Goal: Task Accomplishment & Management: Complete application form

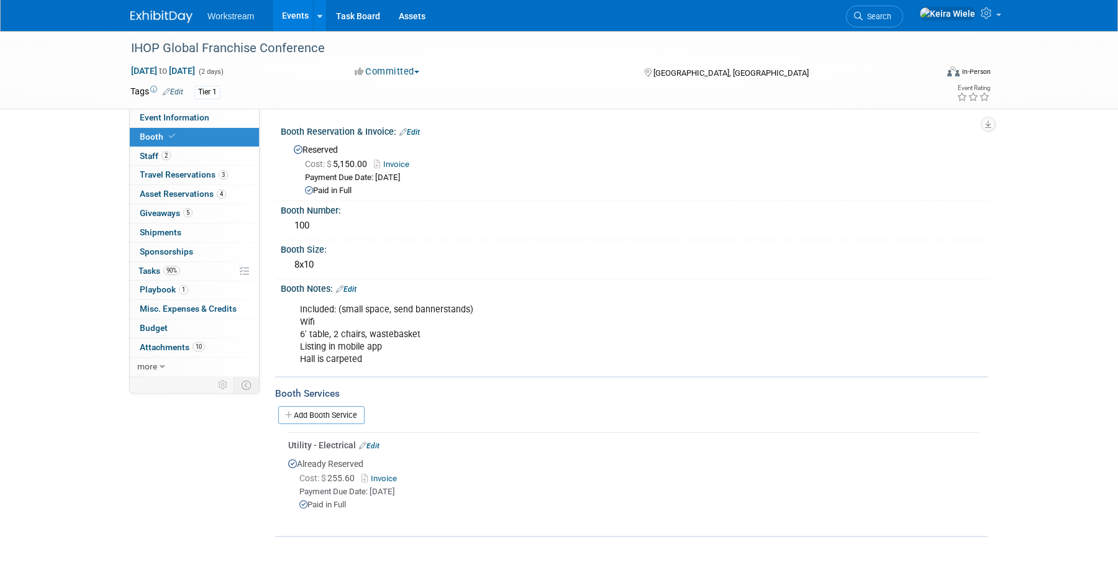
click at [296, 20] on link "Events" at bounding box center [295, 15] width 45 height 31
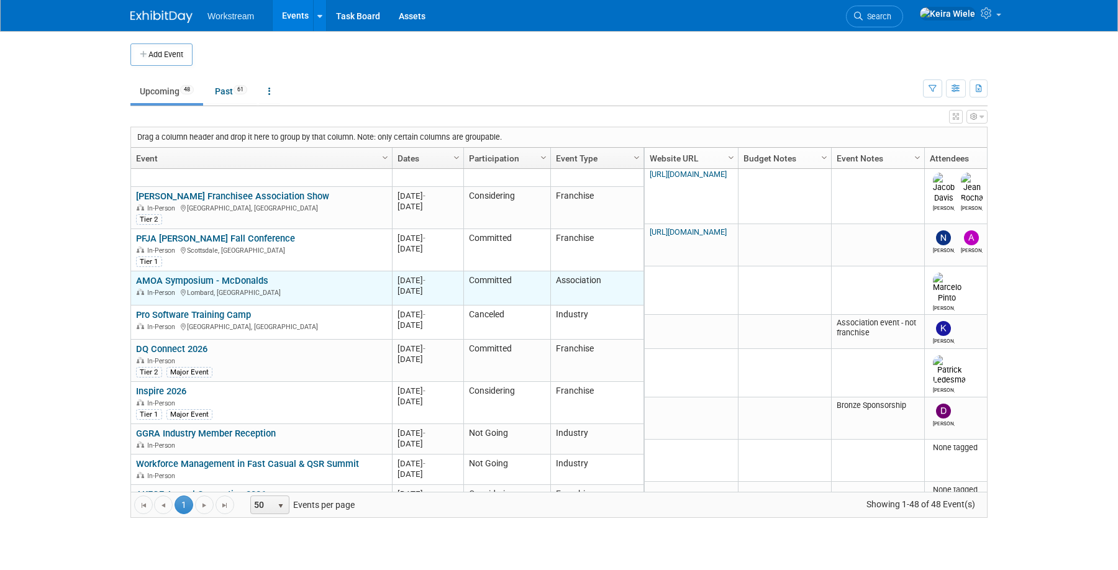
click at [259, 279] on link "AMOA Symposium - McDonalds" at bounding box center [202, 280] width 132 height 11
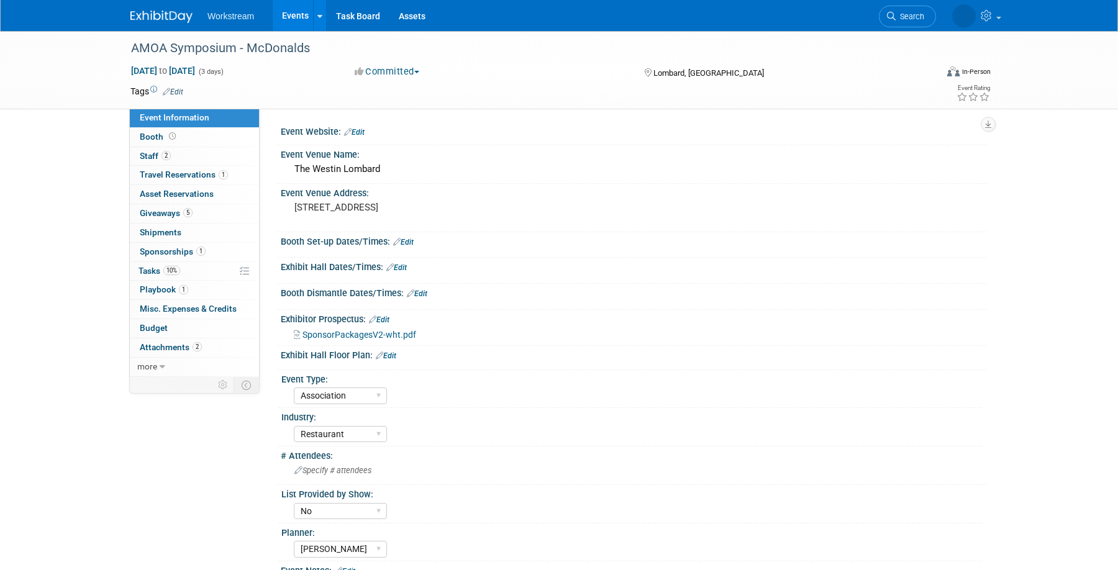
select select "Association"
select select "Restaurant"
select select "No"
select select "[PERSON_NAME]"
click at [320, 395] on select "Hosted Franchise Association Industry OTC" at bounding box center [340, 395] width 93 height 17
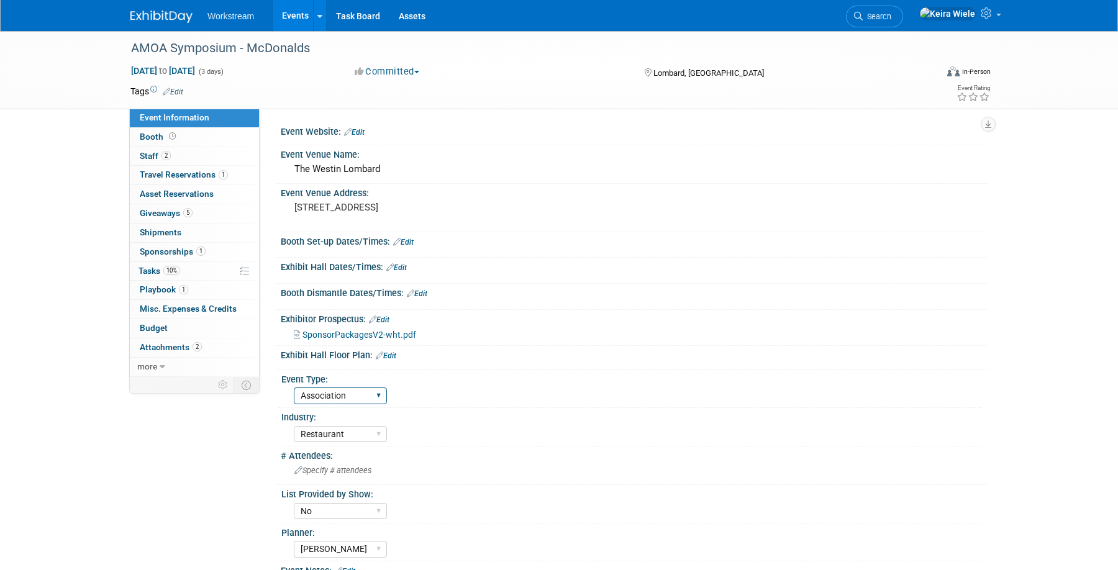
click at [331, 388] on select "Hosted Franchise Association Industry OTC" at bounding box center [340, 395] width 93 height 17
select select "Franchise"
click at [294, 387] on select "Hosted Franchise Association Industry OTC" at bounding box center [340, 395] width 93 height 17
click at [214, 433] on div "Event Information Event Info Booth Booth 2 Staff 2 Staff 1 Travel Reservations …" at bounding box center [558, 320] width 875 height 578
click at [207, 163] on link "2 Staff 2" at bounding box center [194, 156] width 129 height 19
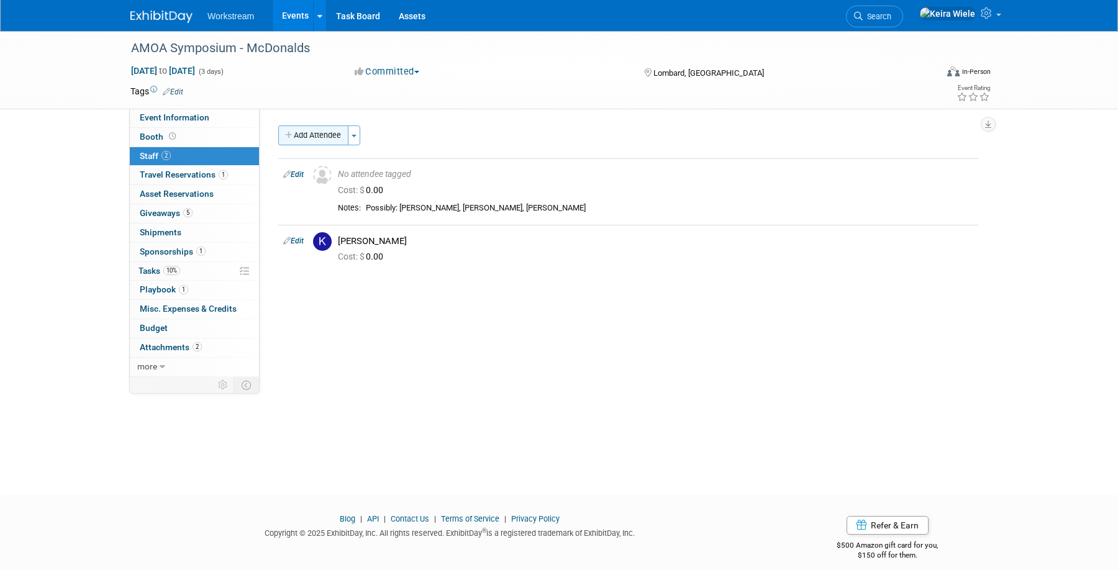
click at [329, 135] on button "Add Attendee" at bounding box center [313, 135] width 70 height 20
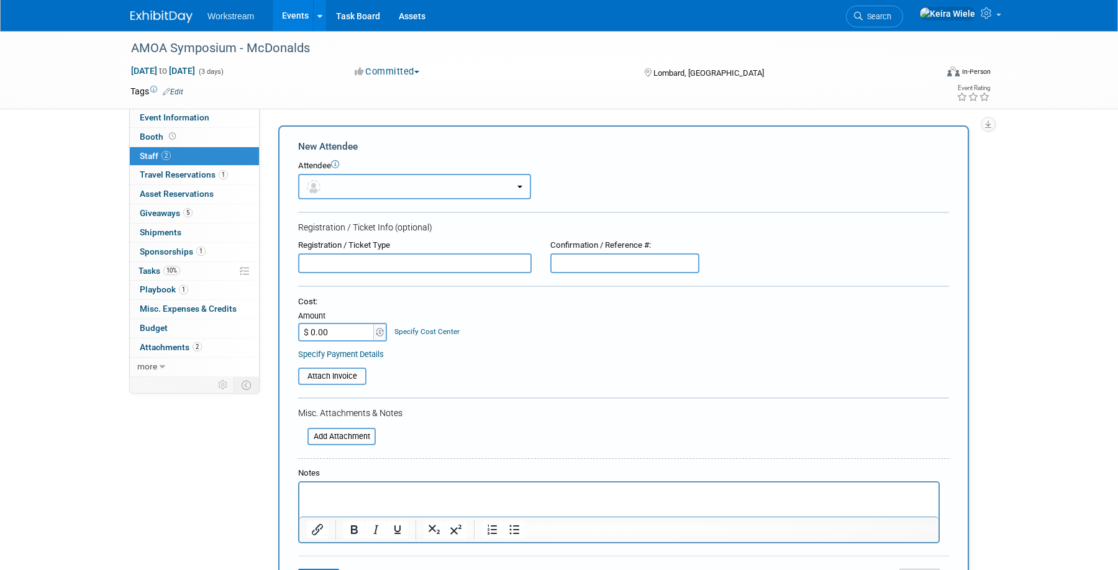
click at [373, 197] on button "button" at bounding box center [414, 186] width 233 height 25
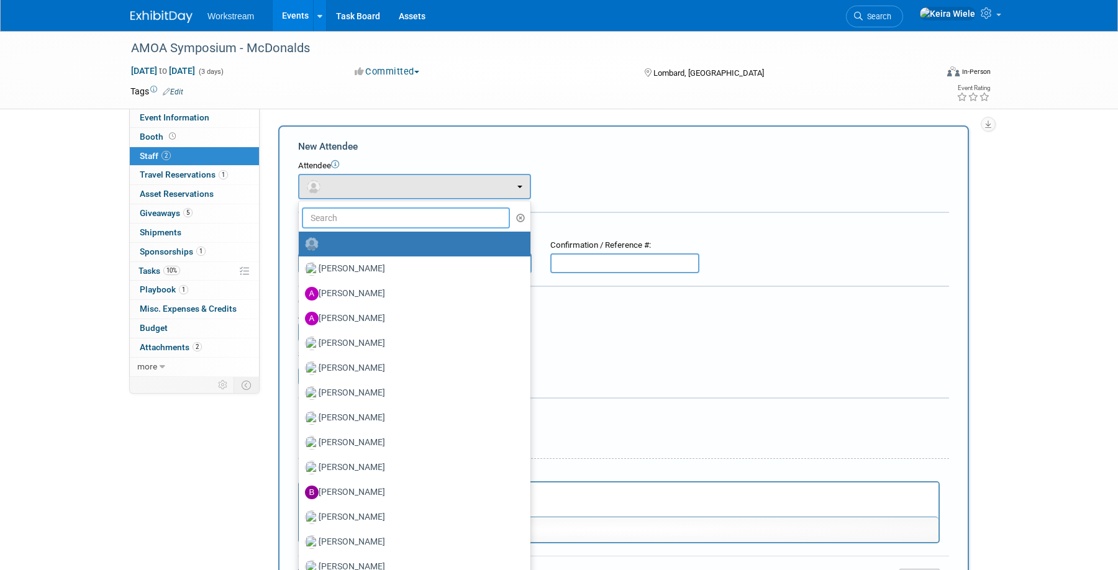
click at [330, 216] on input "text" at bounding box center [406, 217] width 208 height 21
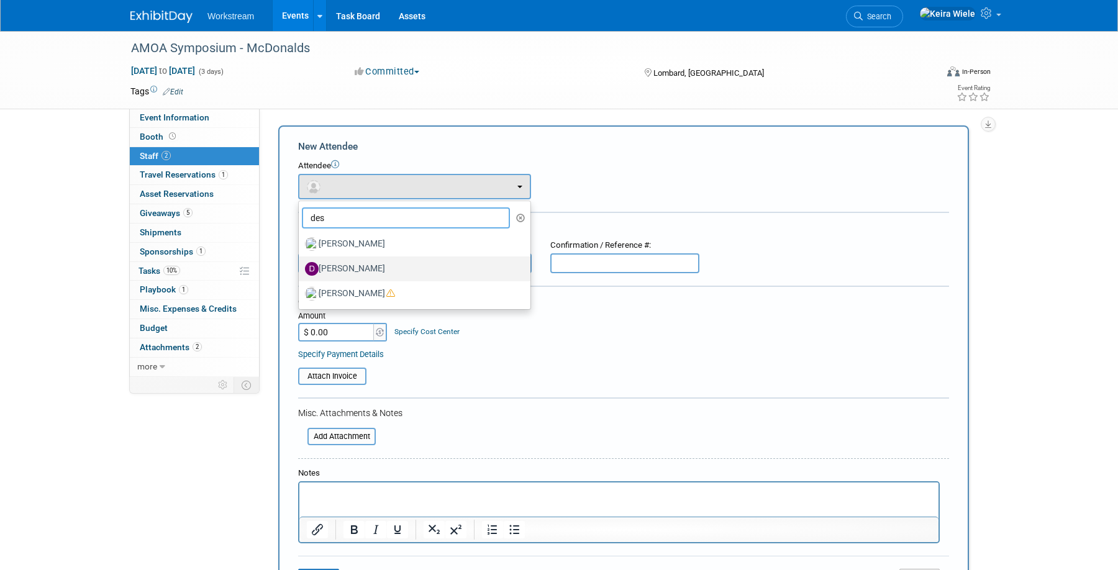
type input "des"
click at [337, 269] on label "Desmond Lim" at bounding box center [411, 269] width 213 height 20
click at [300, 269] on input "Desmond Lim" at bounding box center [296, 267] width 8 height 8
select select "c42a2055-c84b-41fe-ba5c-c287a119fafc"
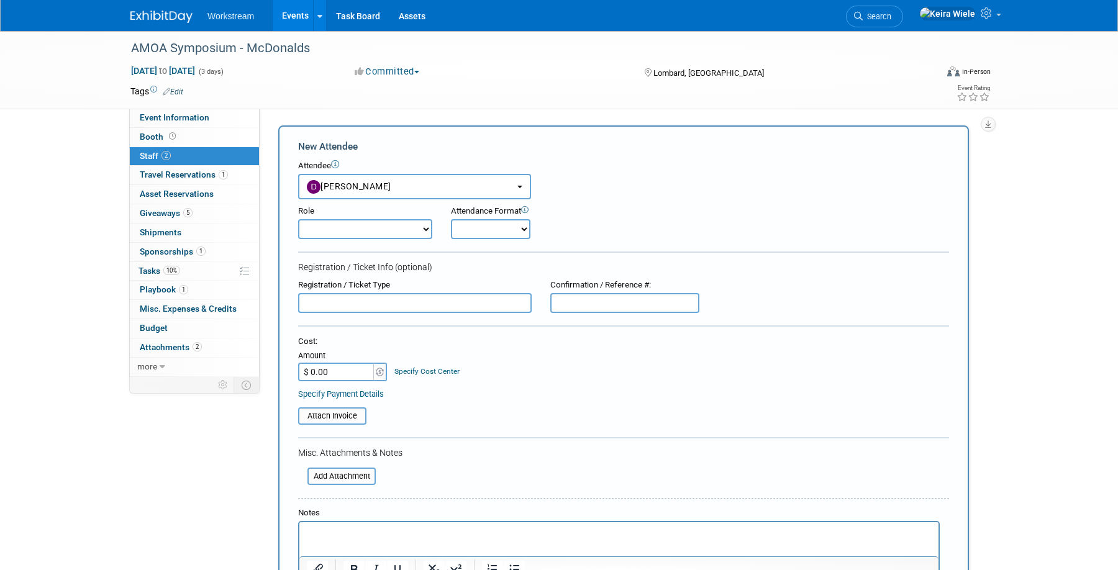
click at [359, 224] on select "Booth Staff Demonstrator Host Planner Presenter Sales Representative Set-up/Dis…" at bounding box center [365, 229] width 134 height 20
select select "5"
click at [298, 219] on select "Booth Staff Demonstrator Host Planner Presenter Sales Representative Set-up/Dis…" at bounding box center [365, 229] width 134 height 20
click at [474, 225] on select "Onsite Remote" at bounding box center [490, 229] width 79 height 20
select select "1"
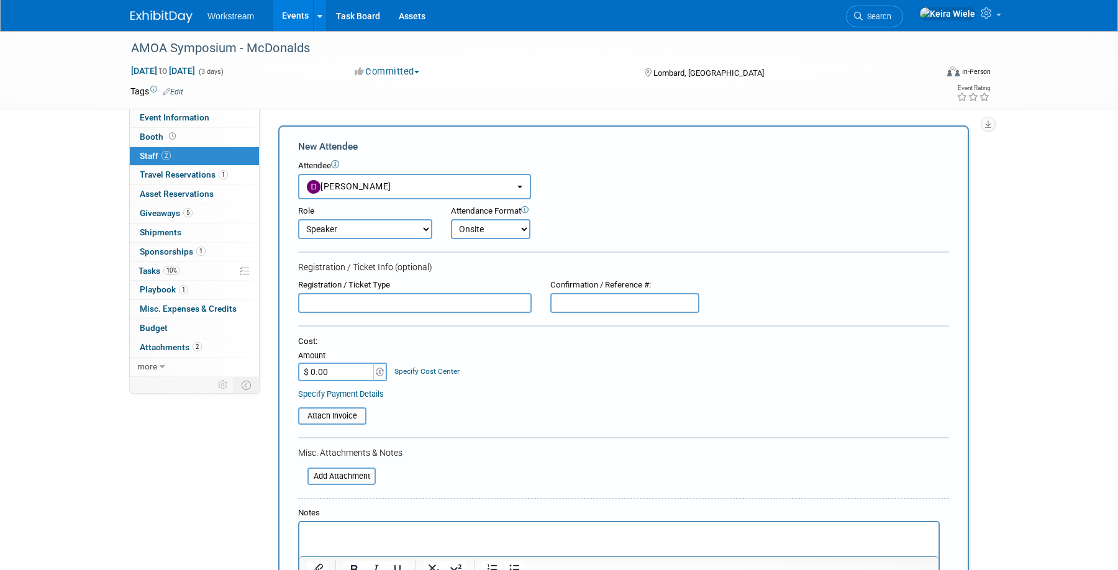
click at [451, 219] on select "Onsite Remote" at bounding box center [490, 229] width 79 height 20
click at [459, 252] on div at bounding box center [623, 252] width 651 height 3
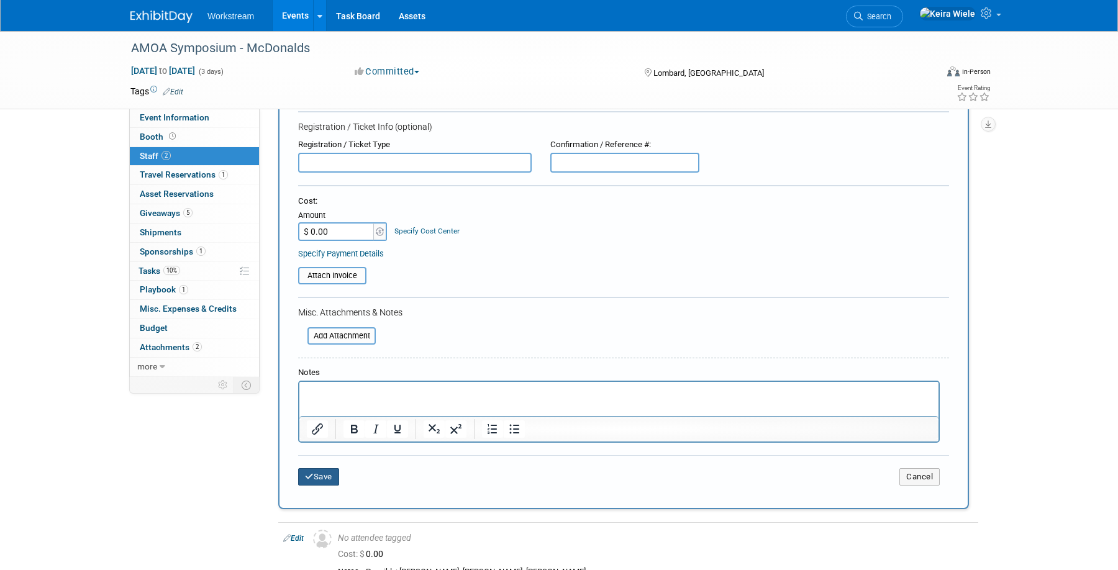
click at [323, 475] on button "Save" at bounding box center [318, 476] width 41 height 17
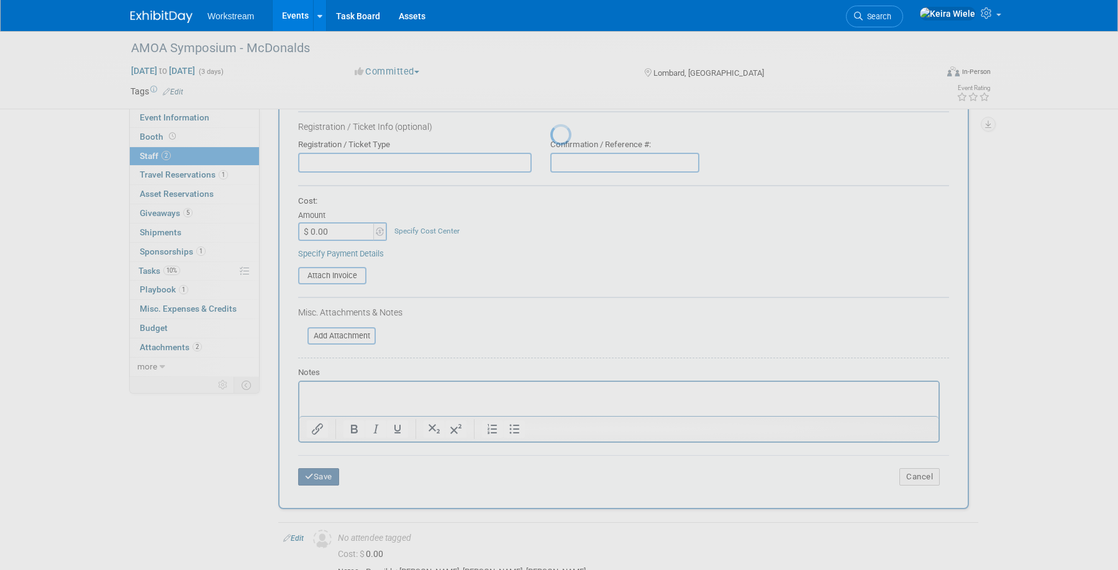
scroll to position [12, 0]
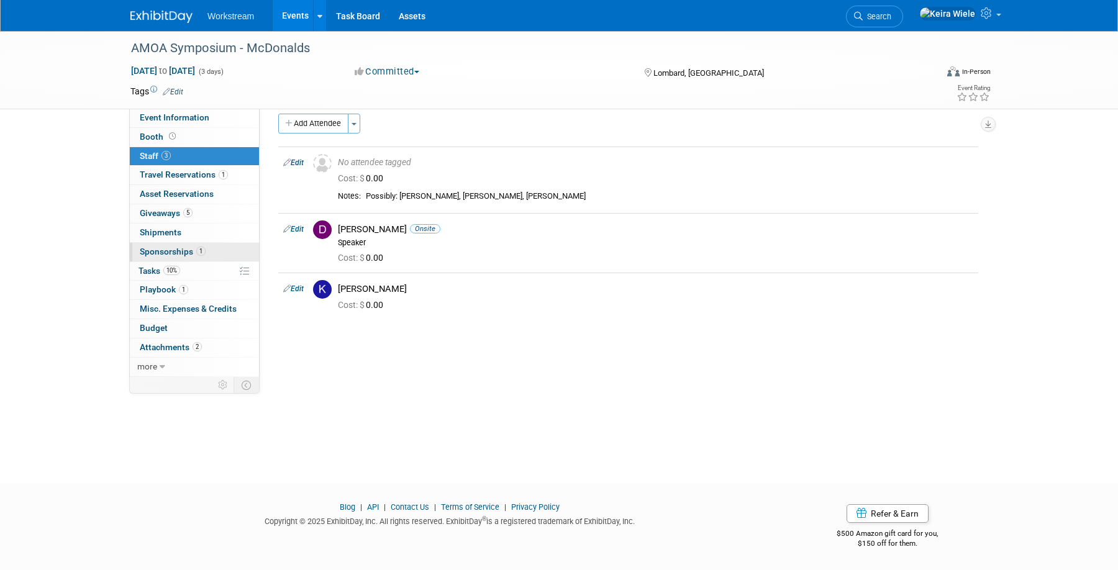
click at [212, 251] on link "1 Sponsorships 1" at bounding box center [194, 252] width 129 height 19
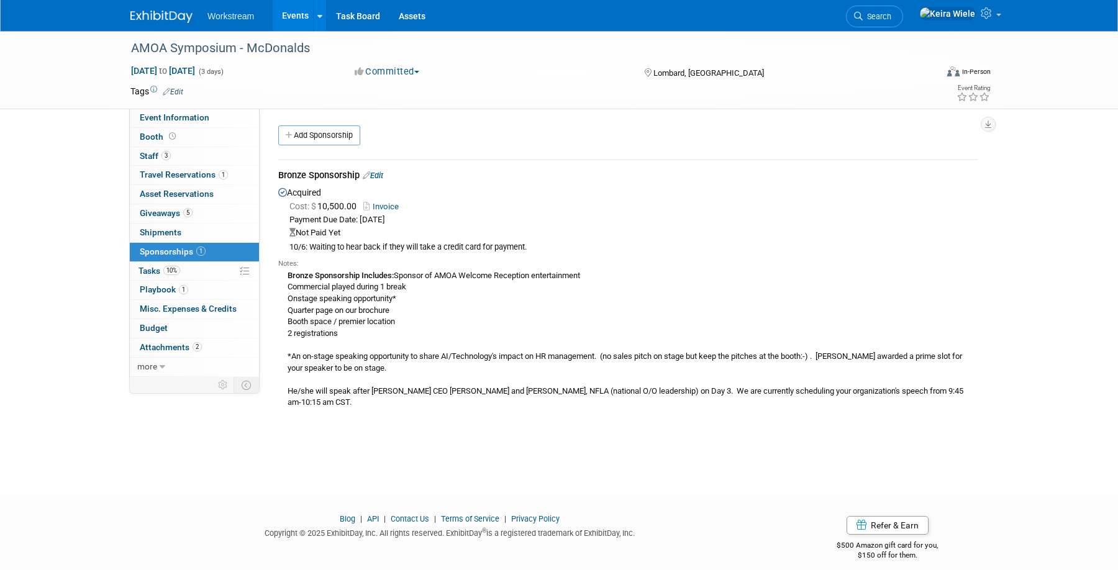
click at [284, 13] on link "Events" at bounding box center [295, 15] width 45 height 31
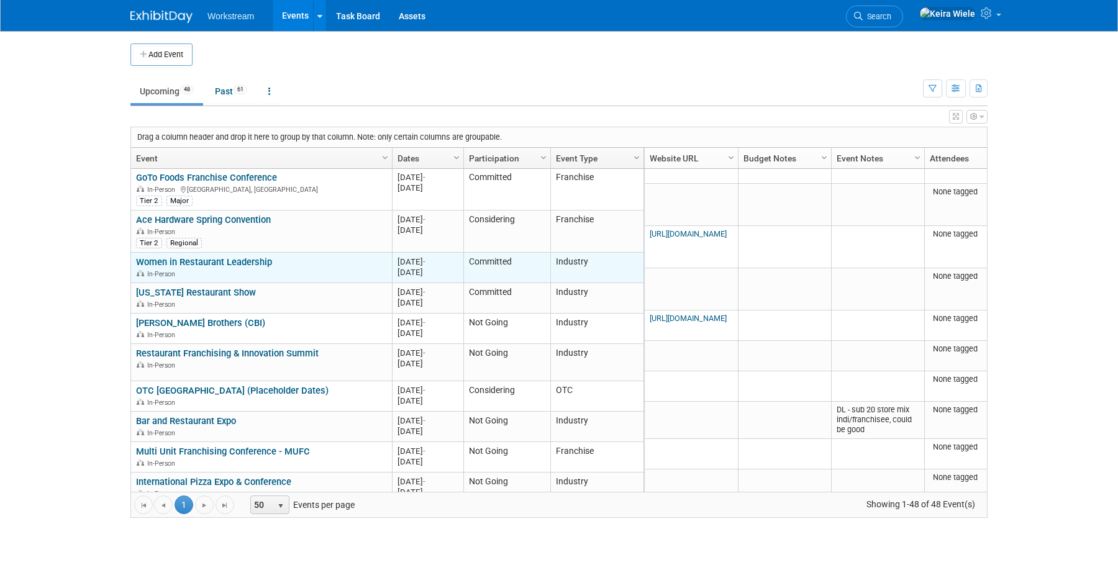
click at [253, 263] on link "Women in Restaurant Leadership" at bounding box center [204, 261] width 136 height 11
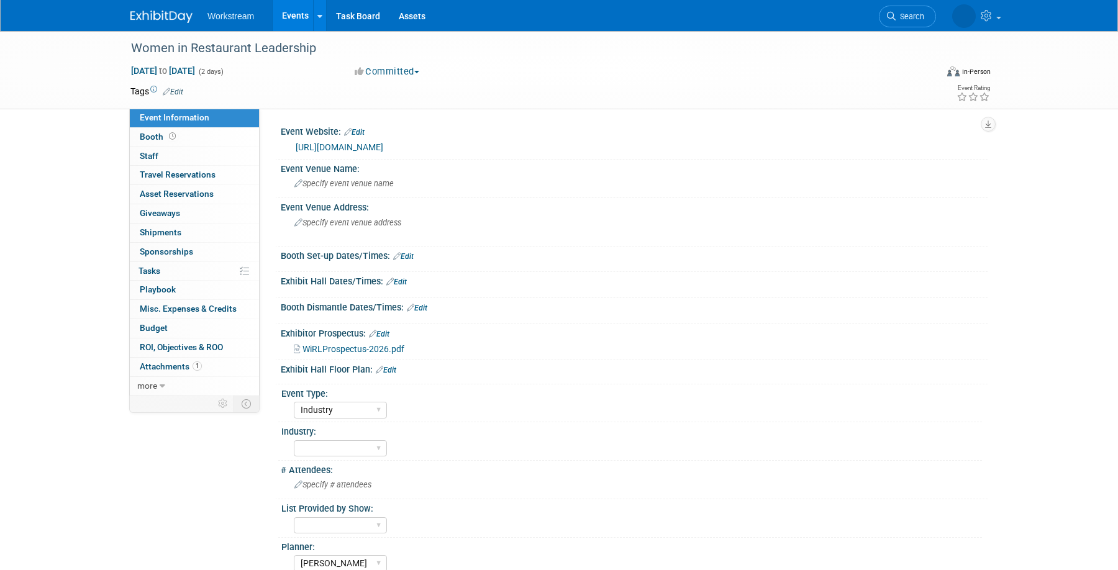
select select "Industry"
select select "[PERSON_NAME]"
click at [197, 136] on link "Booth" at bounding box center [194, 137] width 129 height 19
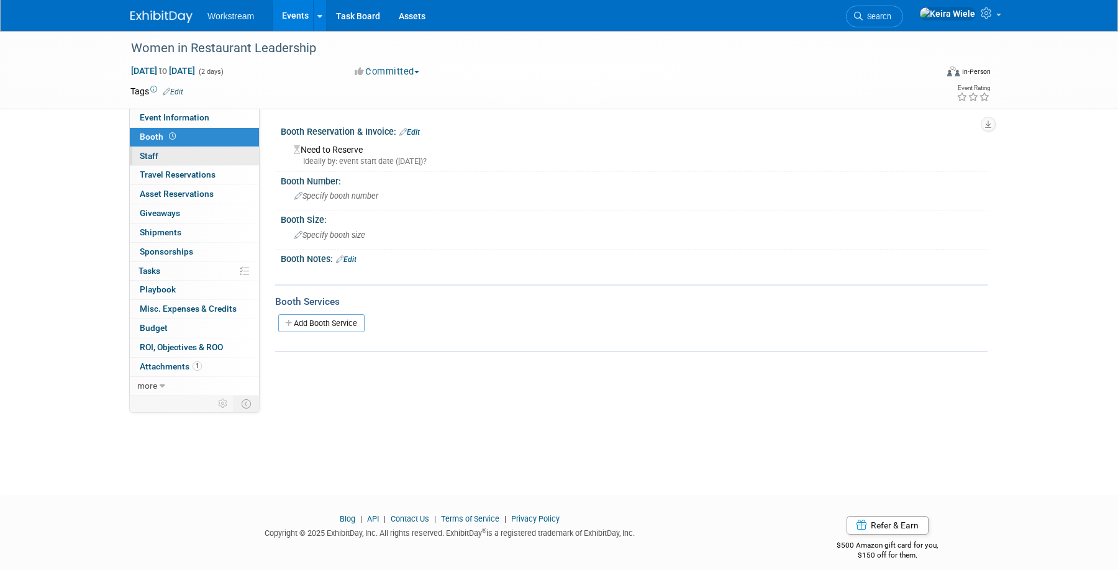
click at [194, 152] on link "0 Staff 0" at bounding box center [194, 156] width 129 height 19
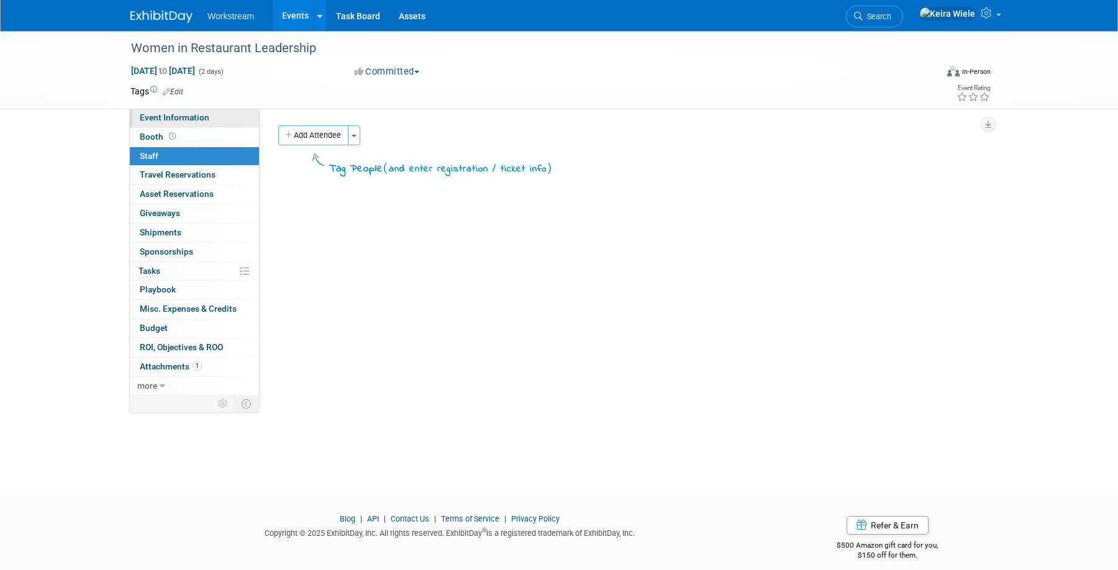
click at [192, 123] on link "Event Information" at bounding box center [194, 118] width 129 height 19
select select "Industry"
select select "[PERSON_NAME]"
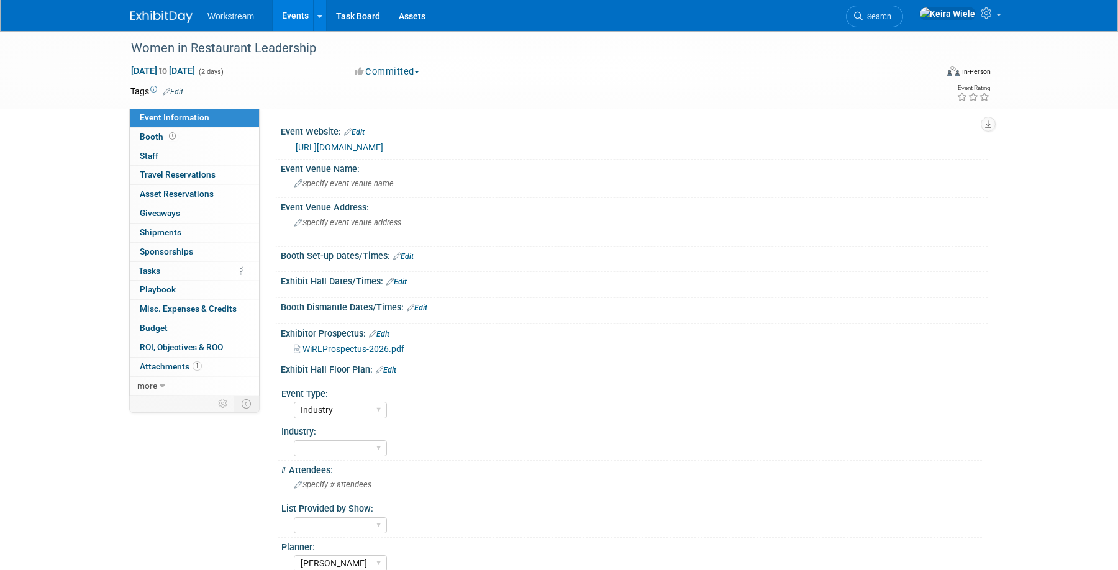
click at [297, 7] on link "Events" at bounding box center [295, 15] width 45 height 31
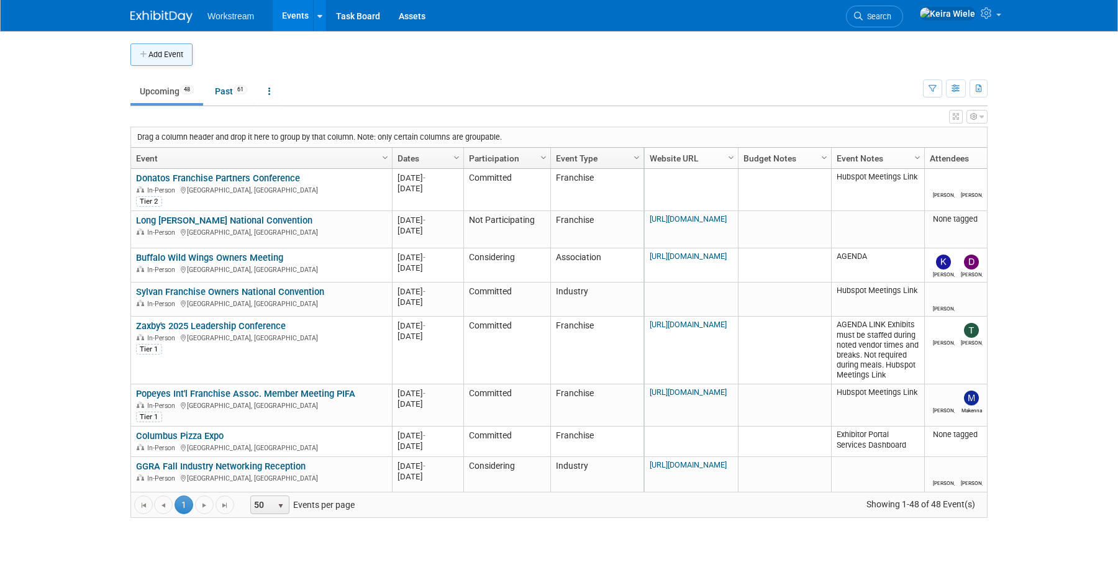
click at [175, 50] on button "Add Event" at bounding box center [161, 54] width 62 height 22
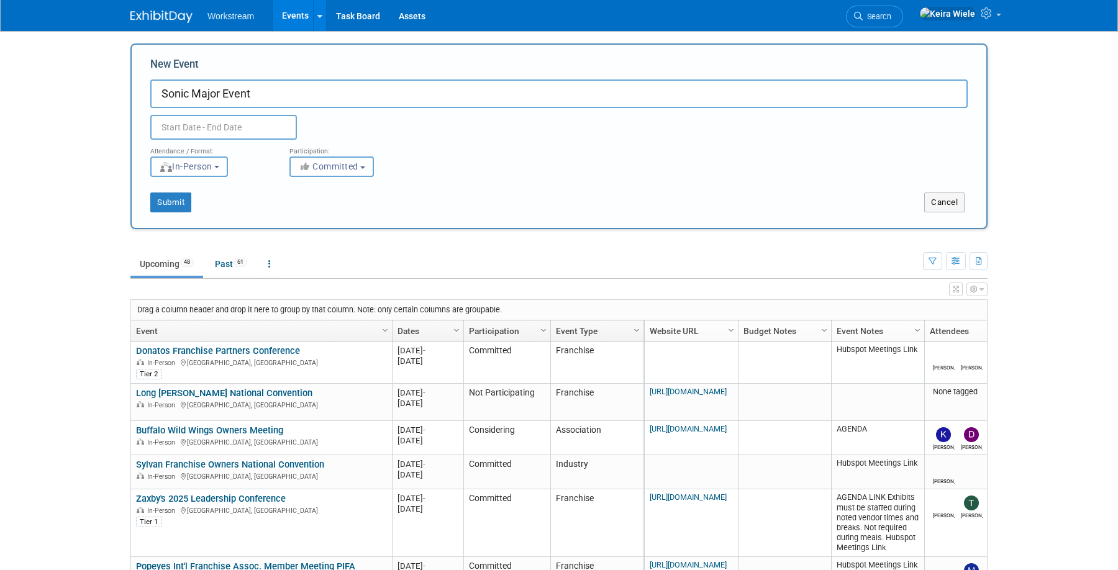
type input "Sonic Major Event"
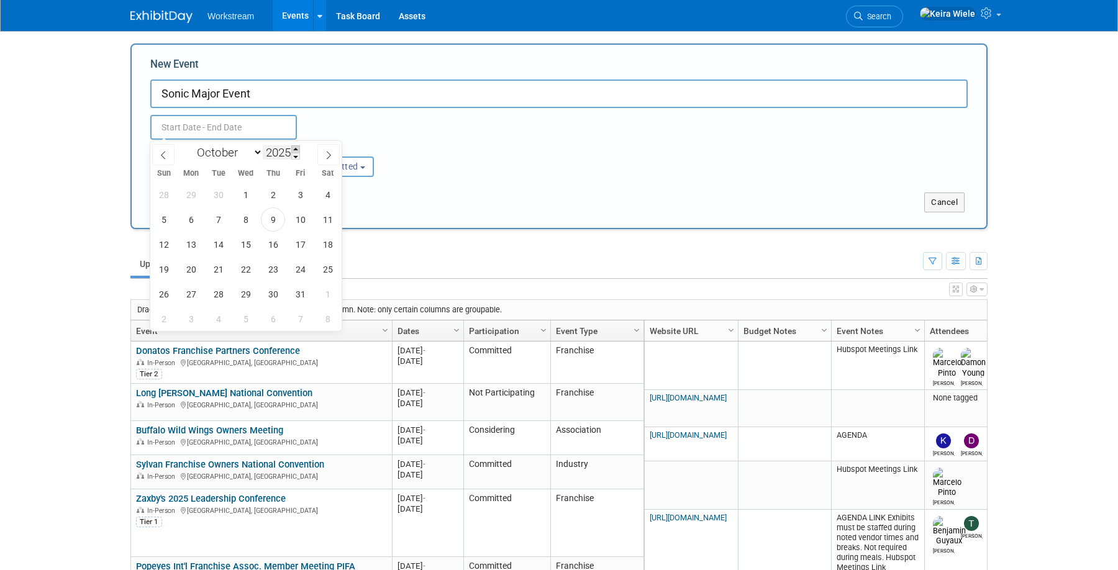
click at [297, 150] on span at bounding box center [295, 148] width 9 height 7
type input "2026"
click at [173, 217] on span "4" at bounding box center [163, 219] width 24 height 24
click at [212, 227] on span "6" at bounding box center [218, 219] width 24 height 24
type input "Oct 4, 2026 to Oct 6, 2026"
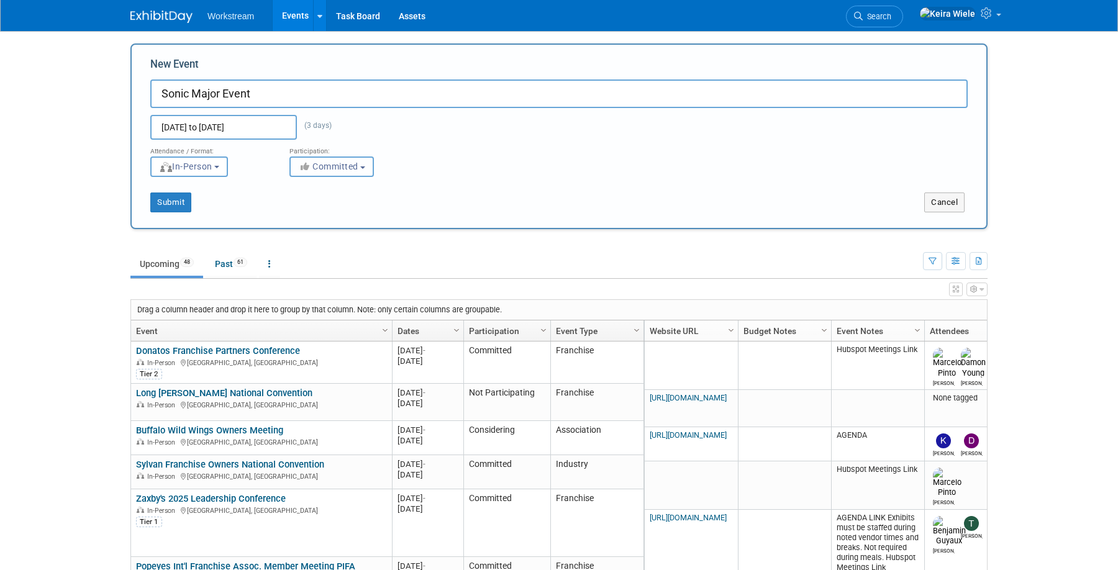
click at [322, 163] on span "Committed" at bounding box center [328, 166] width 60 height 10
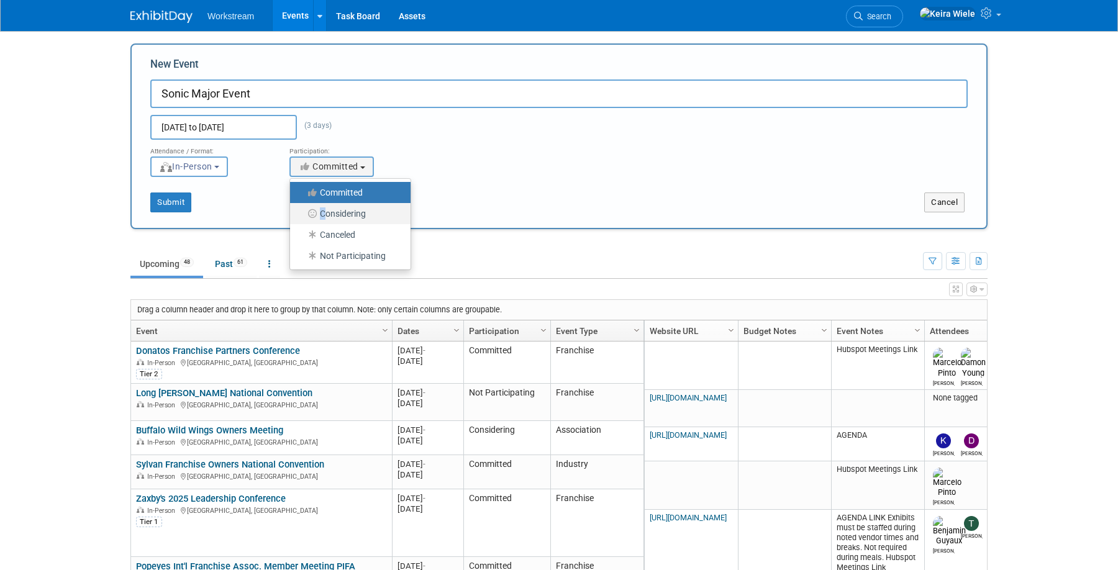
click at [323, 208] on link "Considering" at bounding box center [350, 213] width 120 height 21
click at [323, 208] on label "Considering" at bounding box center [347, 213] width 102 height 16
click at [301, 210] on input "Considering" at bounding box center [297, 214] width 8 height 8
select select "2"
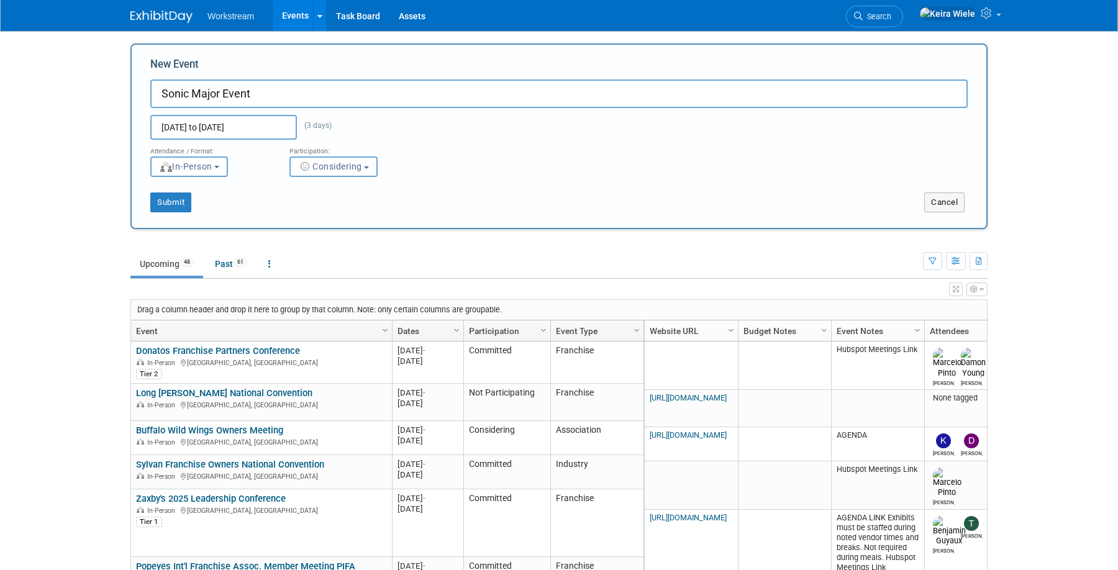
click at [289, 199] on div "Submit" at bounding box center [310, 202] width 356 height 20
click at [180, 209] on button "Submit" at bounding box center [170, 202] width 41 height 20
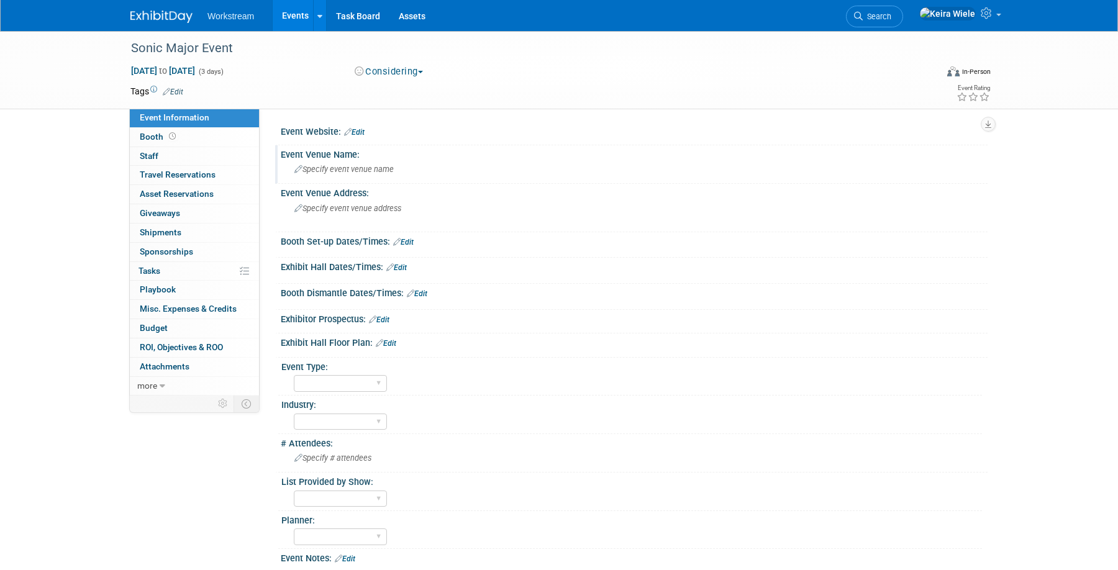
click at [353, 173] on span "Specify event venue name" at bounding box center [343, 169] width 99 height 9
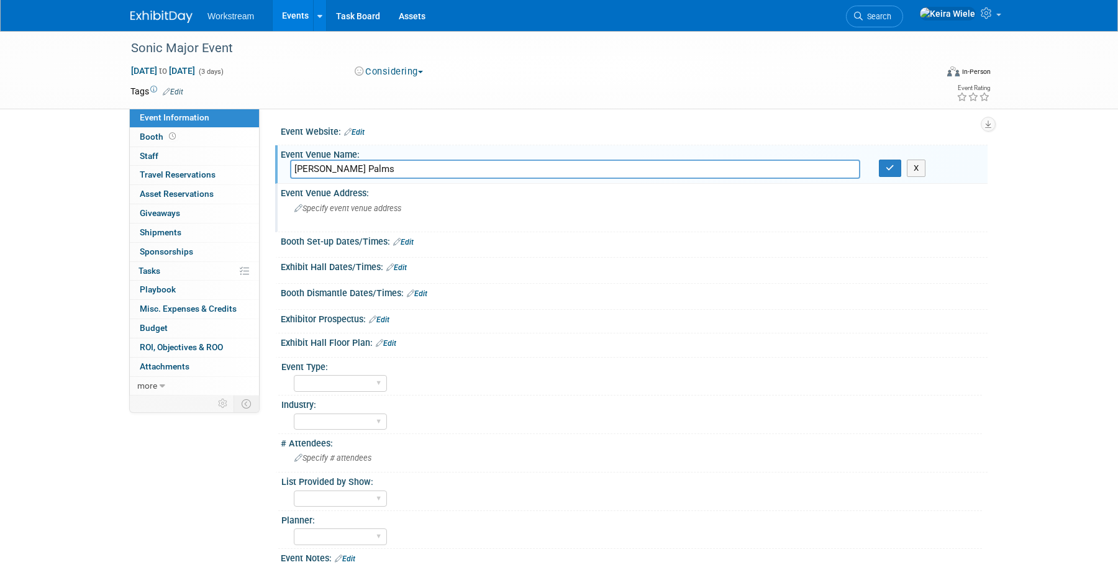
type input "Gaylord Palms"
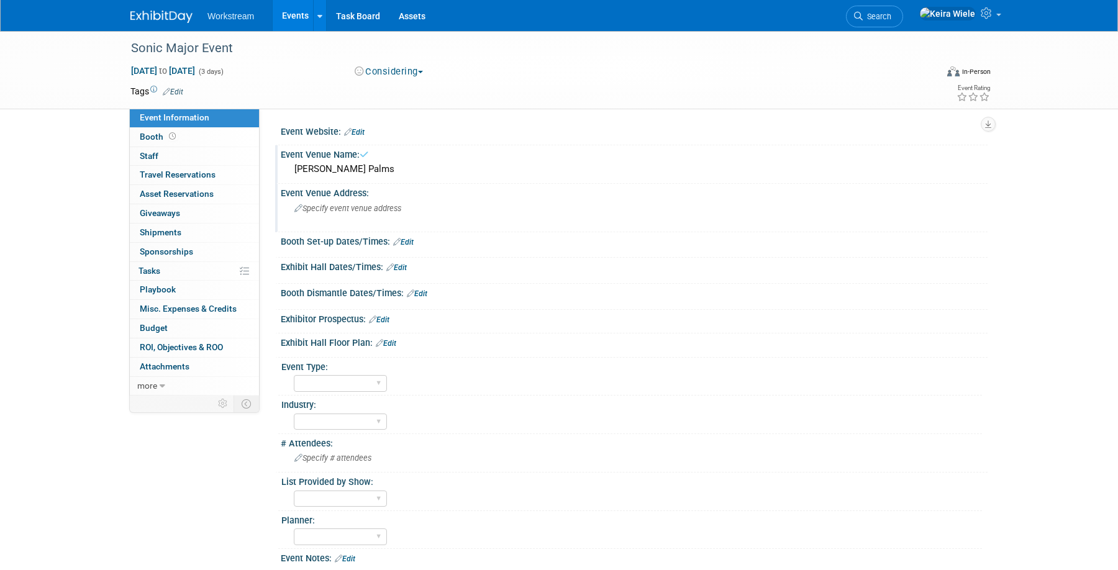
click at [373, 205] on span "Specify event venue address" at bounding box center [347, 208] width 107 height 9
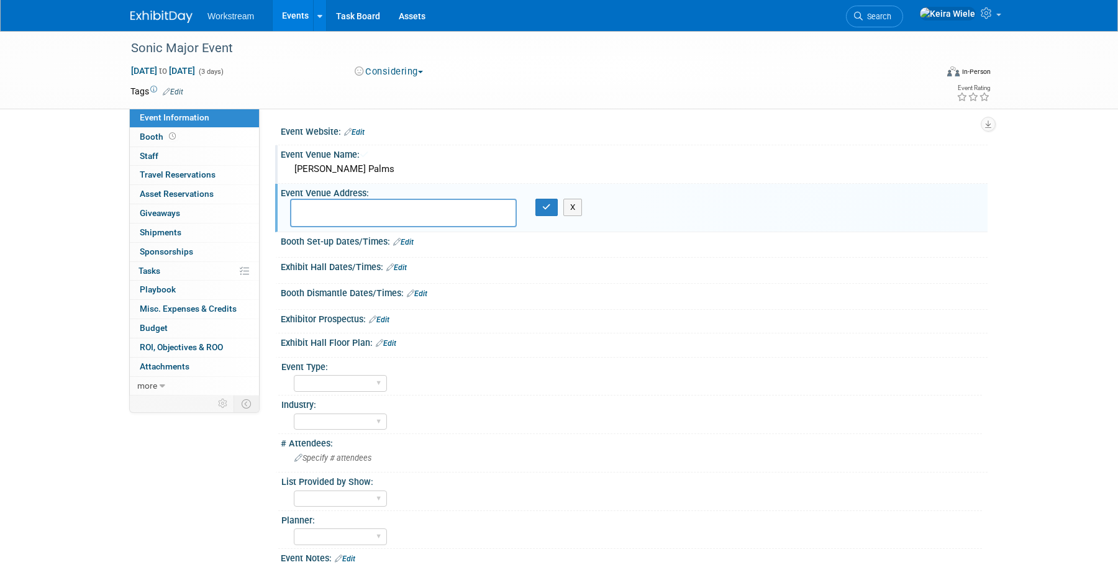
click at [373, 205] on textarea at bounding box center [403, 213] width 227 height 29
type textarea "[GEOGRAPHIC_DATA], [GEOGRAPHIC_DATA]"
click at [534, 209] on div "X" at bounding box center [550, 207] width 49 height 17
click at [542, 208] on icon "button" at bounding box center [546, 207] width 9 height 8
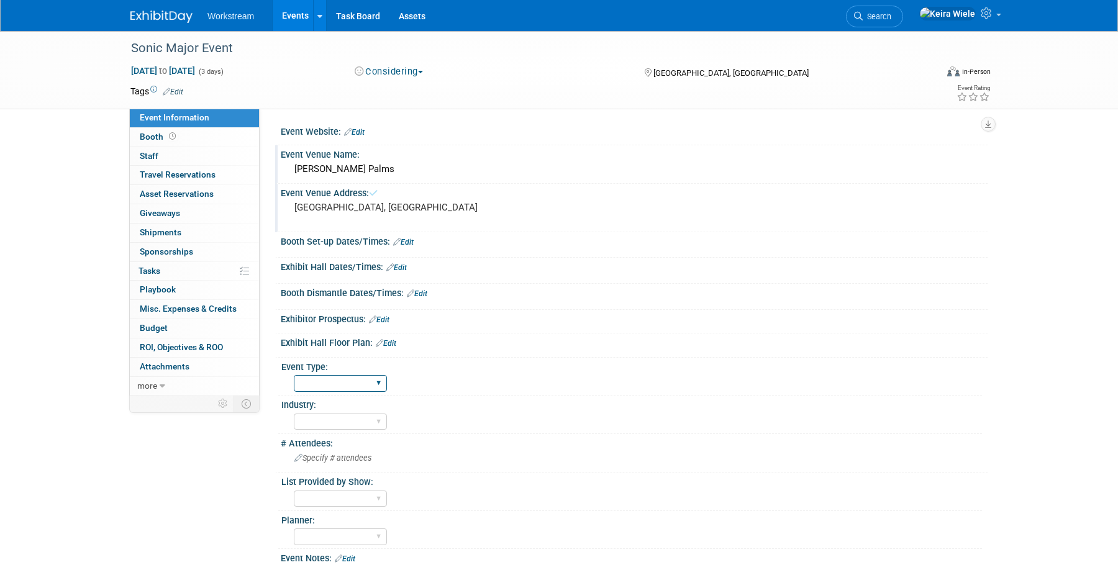
click at [345, 383] on select "Hosted Franchise Association Industry OTC" at bounding box center [340, 383] width 93 height 17
select select "Franchise"
click at [294, 375] on select "Hosted Franchise Association Industry OTC" at bounding box center [340, 383] width 93 height 17
click at [261, 471] on div "Event Information Event Info Booth Booth 0 Staff 0 Staff 0 Travel Reservations …" at bounding box center [558, 307] width 875 height 553
click at [395, 63] on div "Sonic Major Event" at bounding box center [523, 48] width 805 height 34
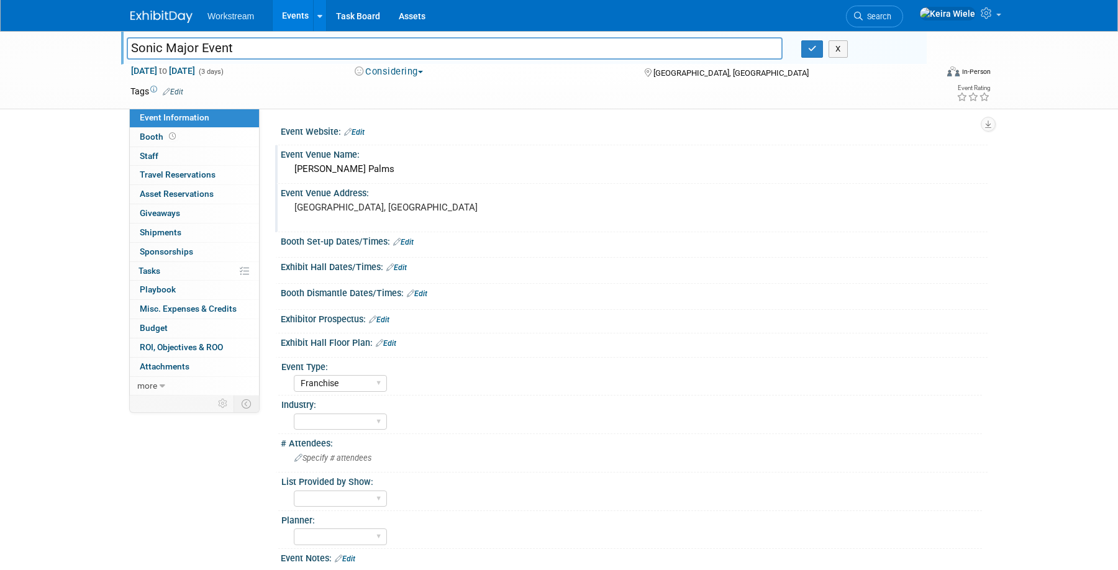
click at [389, 69] on button "Considering" at bounding box center [389, 71] width 78 height 13
click at [530, 65] on div "Considering Committed Considering Not Going Canceled Not Participating" at bounding box center [487, 72] width 274 height 14
click at [553, 145] on div "Event Venue Name:" at bounding box center [634, 153] width 707 height 16
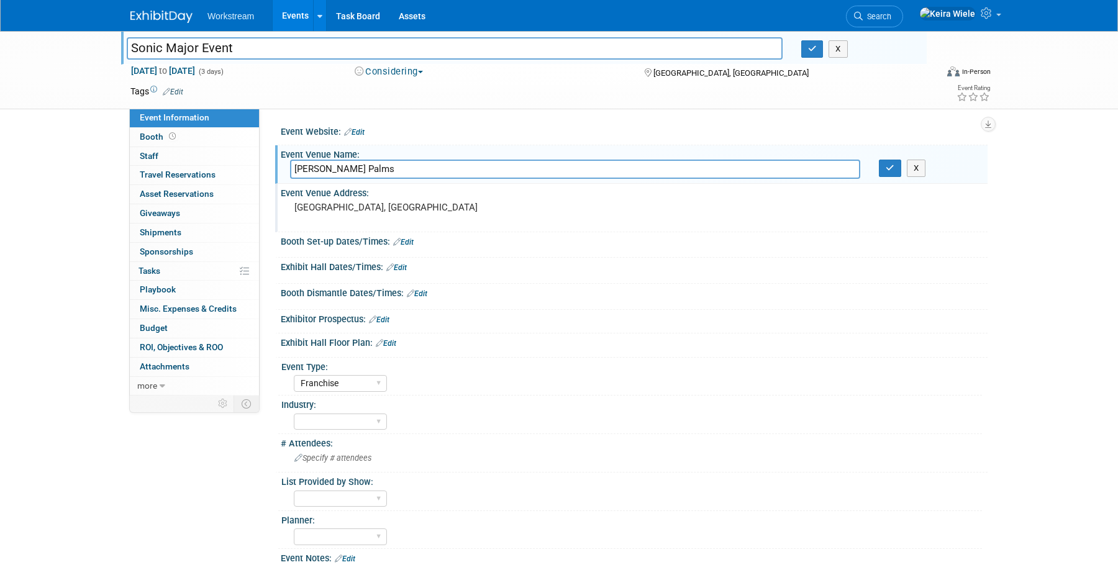
click at [602, 245] on div "Booth Set-up Dates/Times: Edit" at bounding box center [634, 240] width 707 height 16
click at [899, 169] on button "button" at bounding box center [889, 168] width 22 height 17
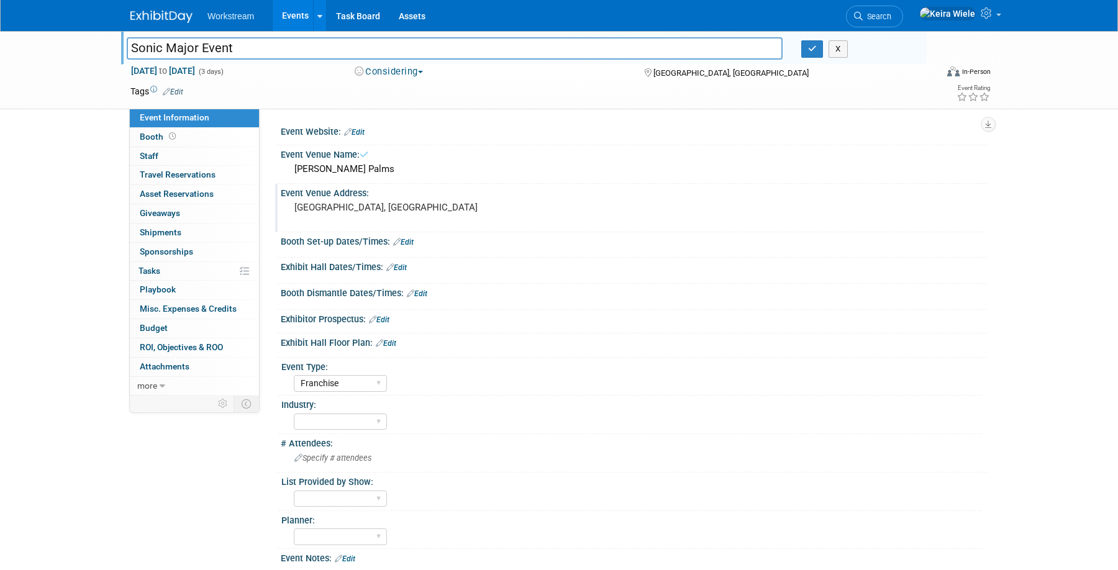
click at [1022, 205] on div "Sonic Major Event Sonic Major Event X Oct 4, 2026 to Oct 6, 2026 (3 days) Oct 4…" at bounding box center [559, 320] width 1118 height 578
click at [289, 17] on link "Events" at bounding box center [295, 15] width 45 height 31
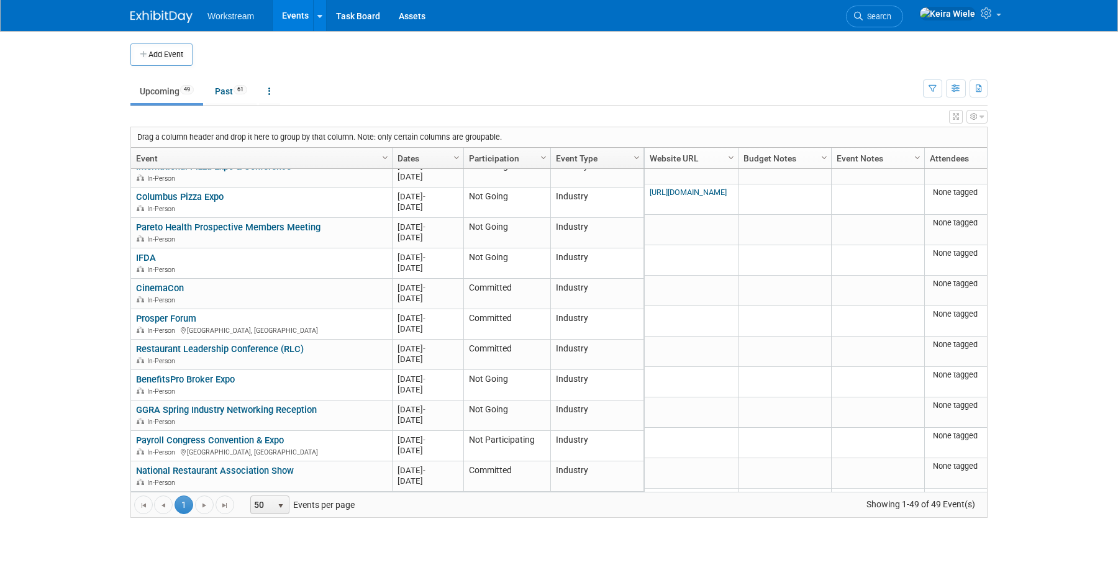
scroll to position [1255, 0]
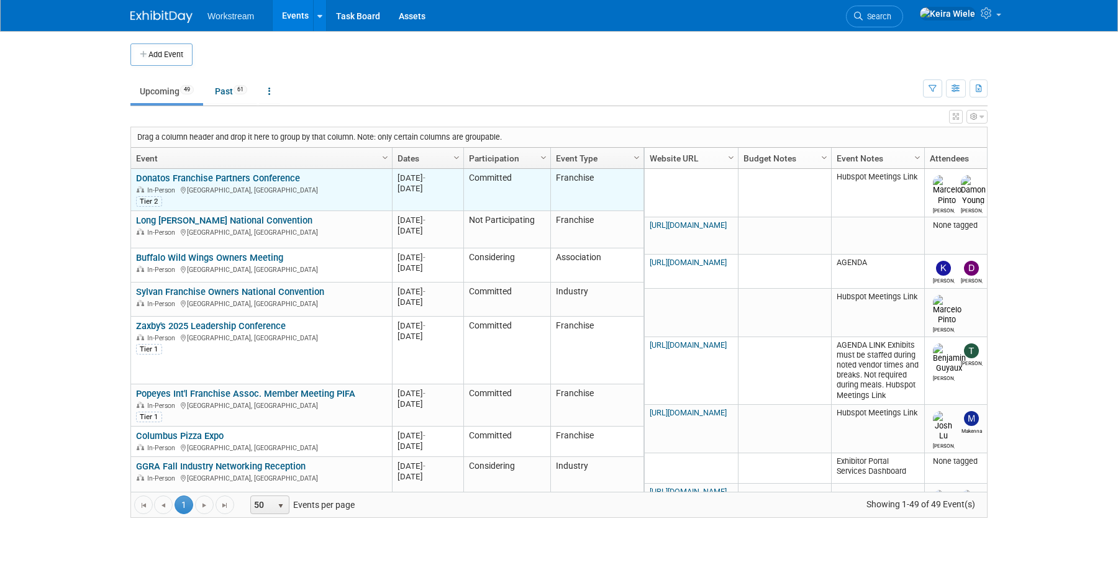
click at [271, 179] on link "Donatos Franchise Partners Conference" at bounding box center [218, 178] width 164 height 11
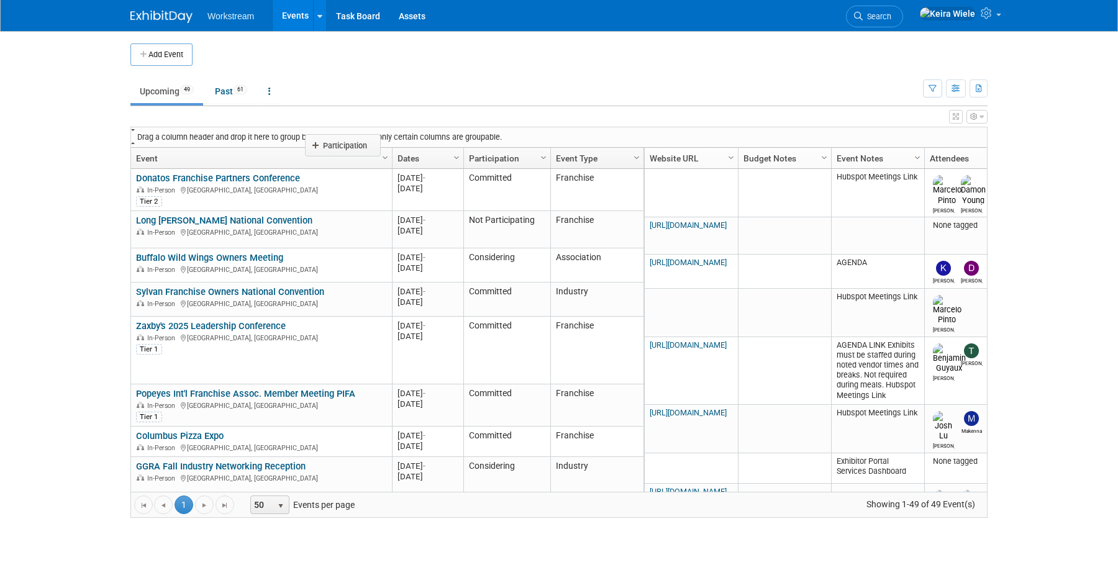
drag, startPoint x: 485, startPoint y: 157, endPoint x: 326, endPoint y: 143, distance: 160.1
click at [326, 143] on body "Workstream Events Add Event Bulk Upload Events Shareable Event Boards Recently …" at bounding box center [559, 285] width 1118 height 570
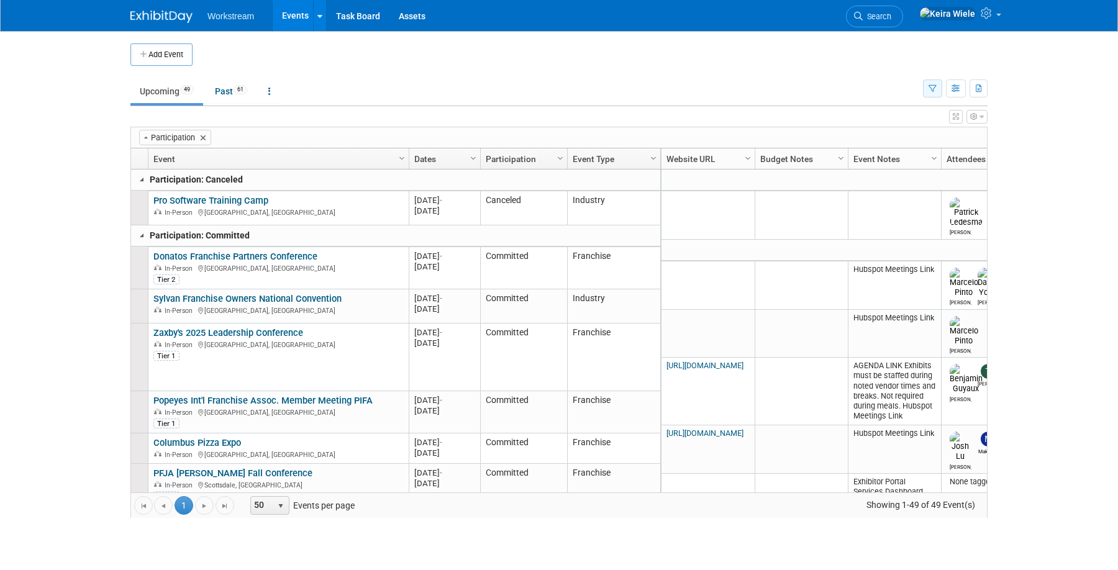
click at [936, 85] on button "button" at bounding box center [932, 88] width 19 height 18
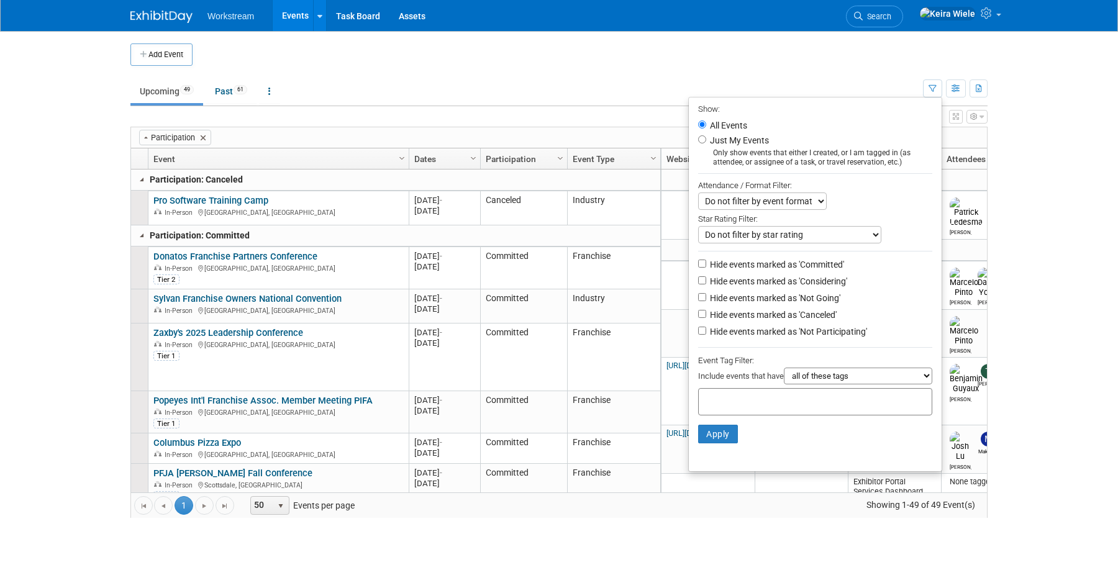
click at [775, 317] on label "Hide events marked as 'Canceled'" at bounding box center [771, 315] width 129 height 12
click at [706, 317] on input "Hide events marked as 'Canceled'" at bounding box center [702, 314] width 8 height 8
checkbox input "true"
click at [775, 338] on label "Hide events marked as 'Not Participating'" at bounding box center [787, 331] width 160 height 12
click at [706, 335] on input "Hide events marked as 'Not Participating'" at bounding box center [702, 331] width 8 height 8
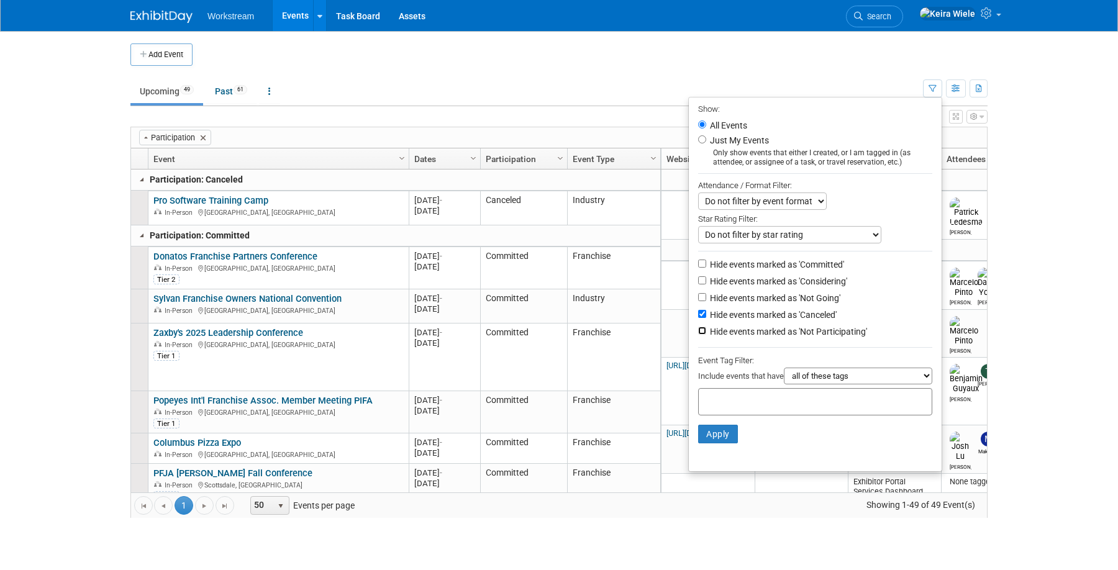
checkbox input "true"
click at [774, 302] on label "Hide events marked as 'Not Going'" at bounding box center [773, 298] width 133 height 12
click at [706, 301] on input "Hide events marked as 'Not Going'" at bounding box center [702, 297] width 8 height 8
checkbox input "true"
click at [710, 437] on button "Apply" at bounding box center [718, 434] width 40 height 19
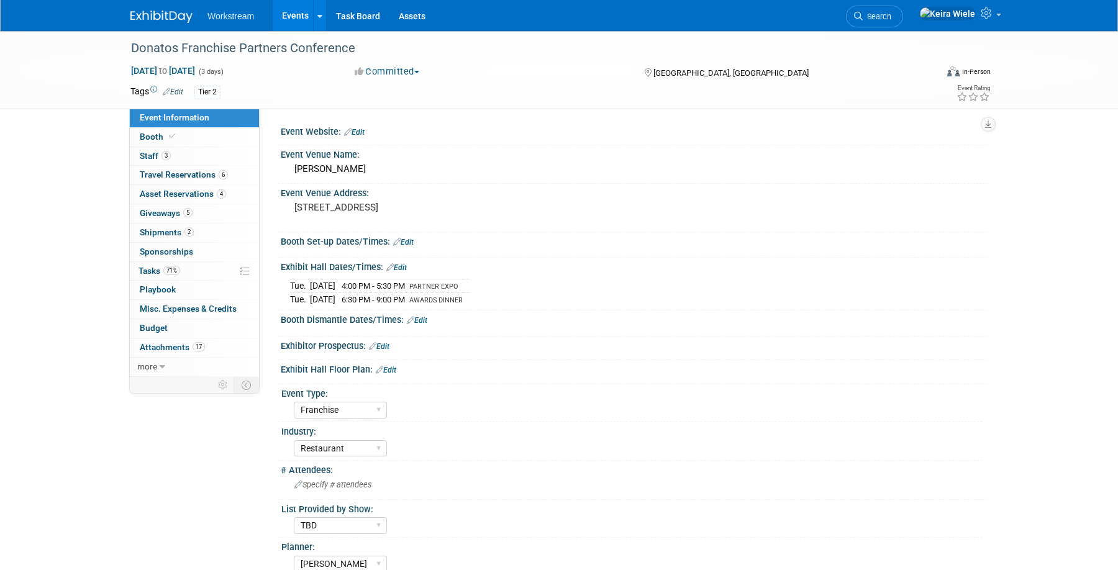
select select "Franchise"
select select "Restaurant"
select select "TBD"
select select "[PERSON_NAME]"
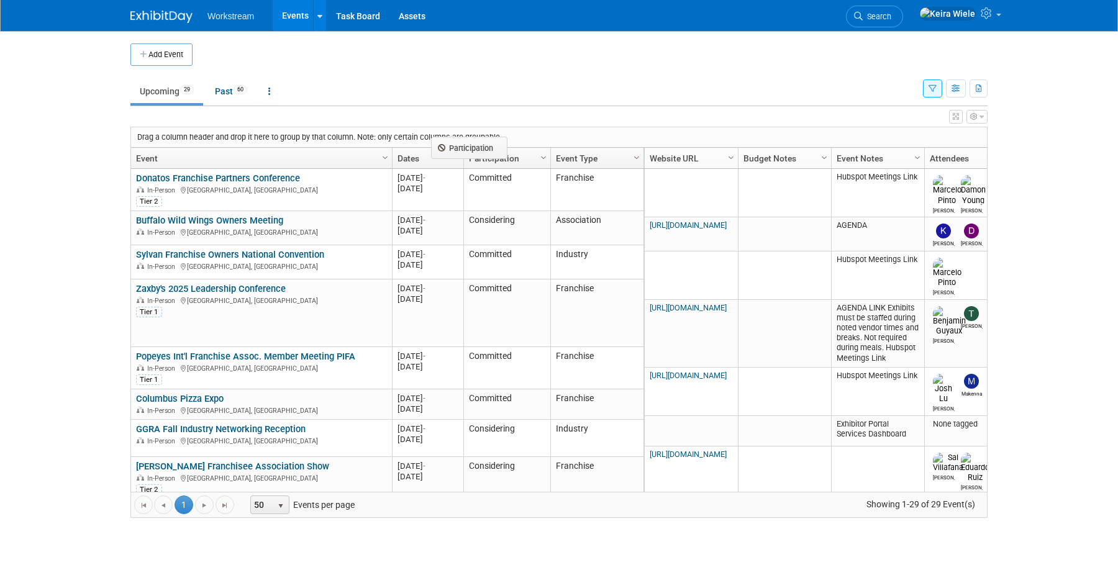
drag, startPoint x: 481, startPoint y: 158, endPoint x: 451, endPoint y: 147, distance: 31.2
click at [451, 147] on body "Workstream Events Add Event Bulk Upload Events Shareable Event Boards Recently …" at bounding box center [559, 285] width 1118 height 570
drag, startPoint x: 484, startPoint y: 160, endPoint x: 325, endPoint y: 130, distance: 162.4
click at [325, 130] on body "Workstream Events Add Event Bulk Upload Events Shareable Event Boards Recently …" at bounding box center [559, 285] width 1118 height 570
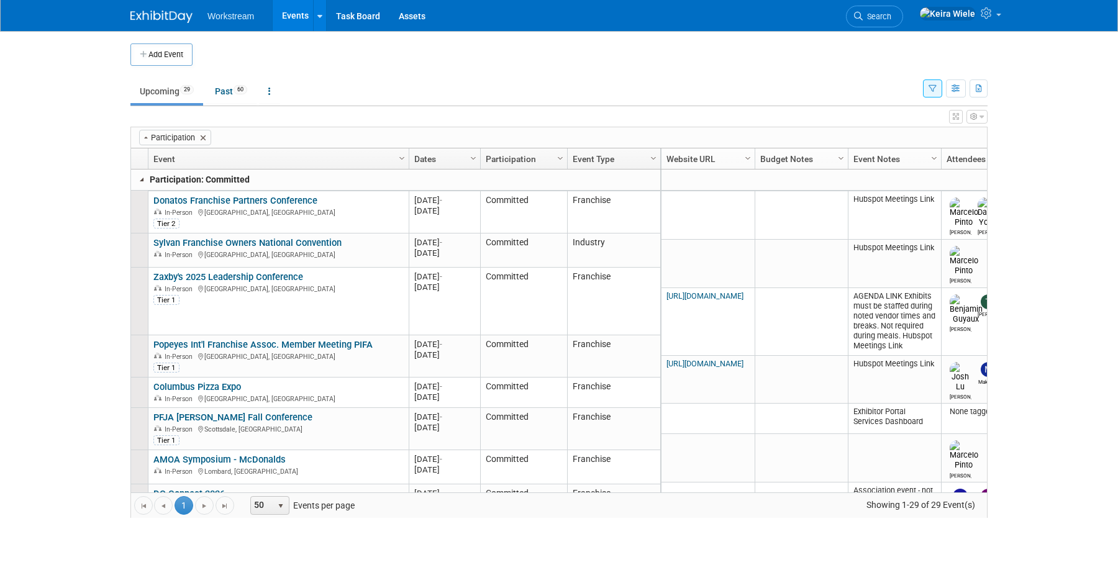
click at [140, 174] on link at bounding box center [142, 179] width 10 height 10
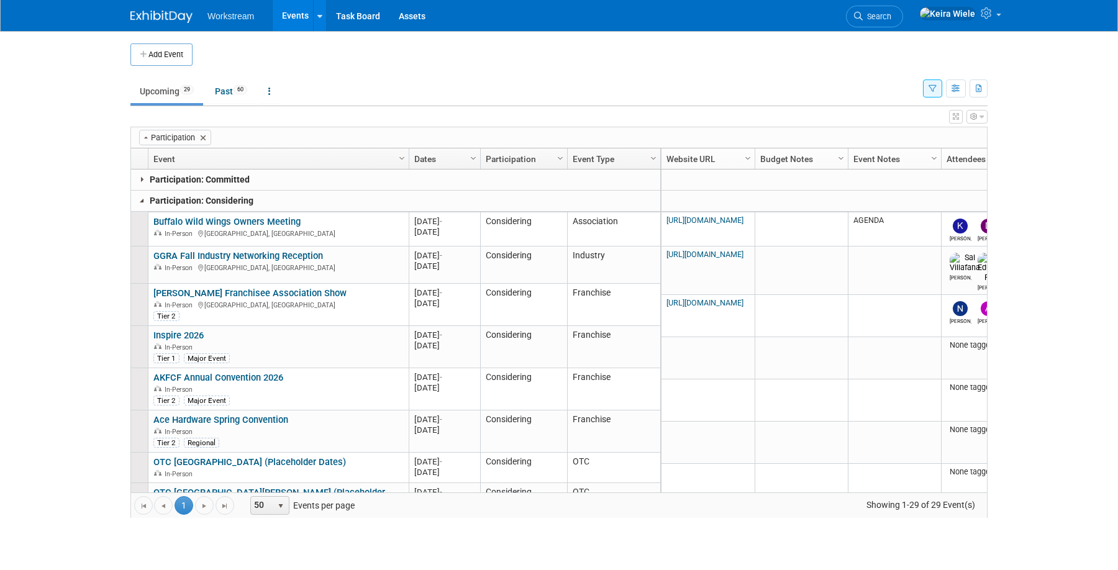
click at [143, 197] on link at bounding box center [142, 201] width 10 height 10
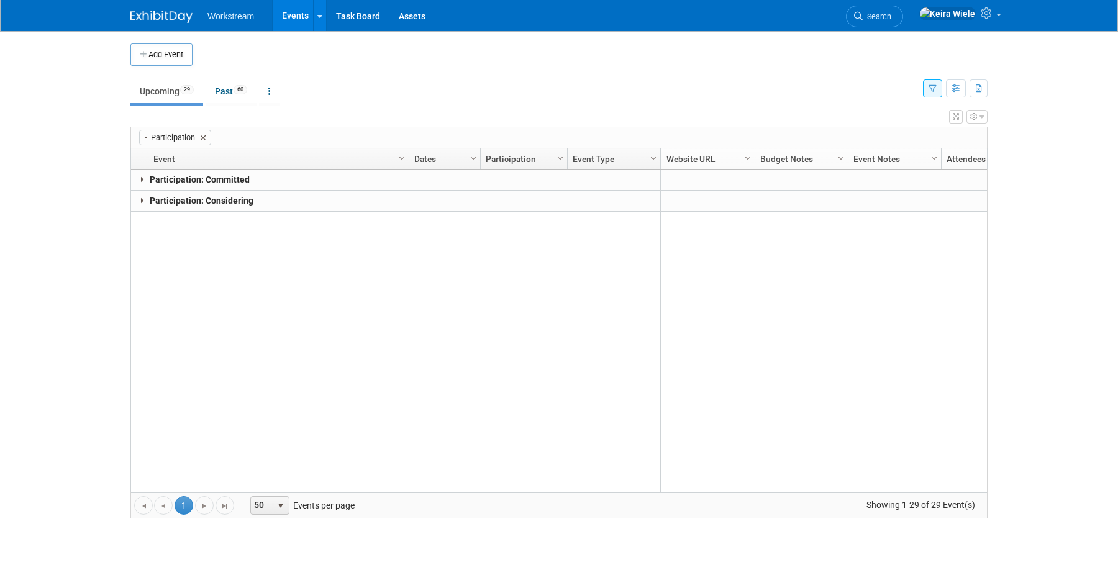
click at [988, 117] on div "Add Event New Event Duplicate Event Warning There is another event in your work…" at bounding box center [558, 287] width 875 height 512
click at [982, 116] on icon "button" at bounding box center [981, 116] width 4 height 7
click at [900, 158] on link "Advanced Options" at bounding box center [896, 157] width 161 height 19
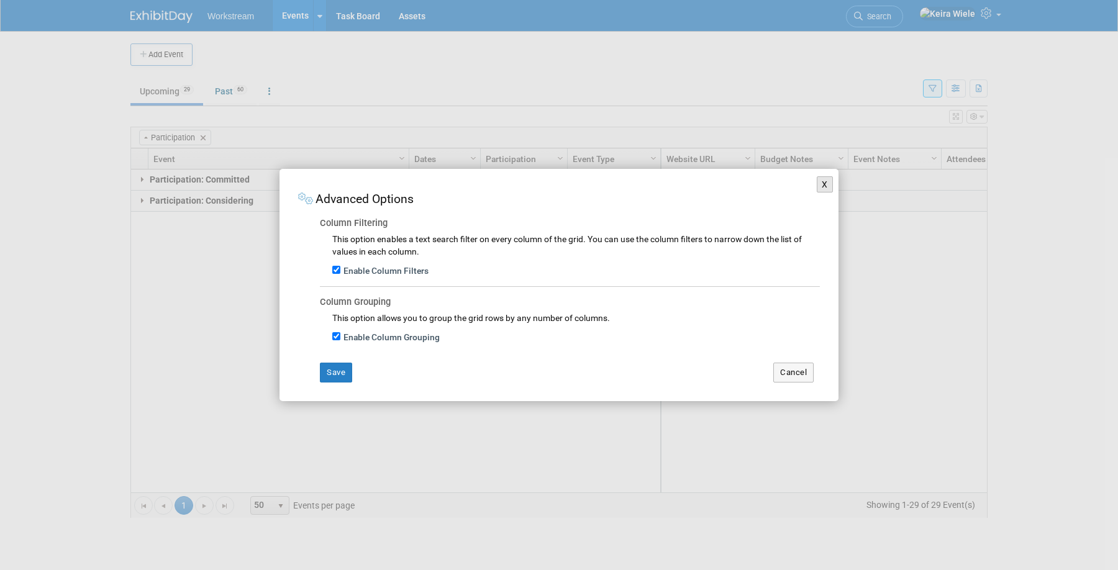
click at [821, 183] on button "X" at bounding box center [824, 184] width 16 height 16
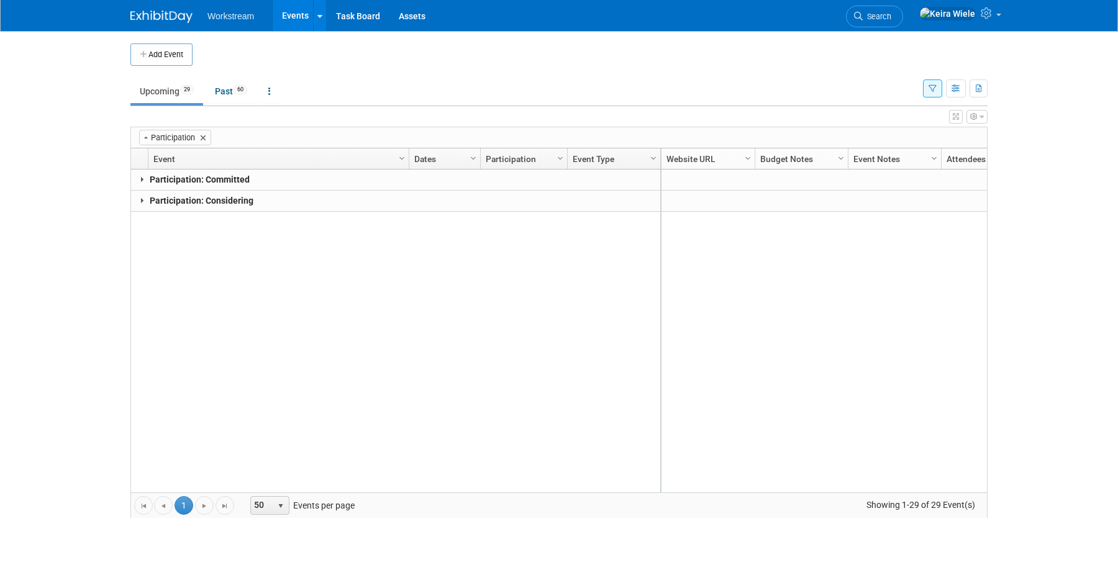
click at [976, 120] on icon "button" at bounding box center [973, 116] width 7 height 7
click at [1039, 116] on body "Workstream Events Add Event Bulk Upload Events Shareable Event Boards Recently …" at bounding box center [559, 285] width 1118 height 570
click at [276, 90] on link at bounding box center [269, 91] width 21 height 24
click at [284, 116] on link "All Events 89 Past and Upcoming" at bounding box center [308, 119] width 99 height 27
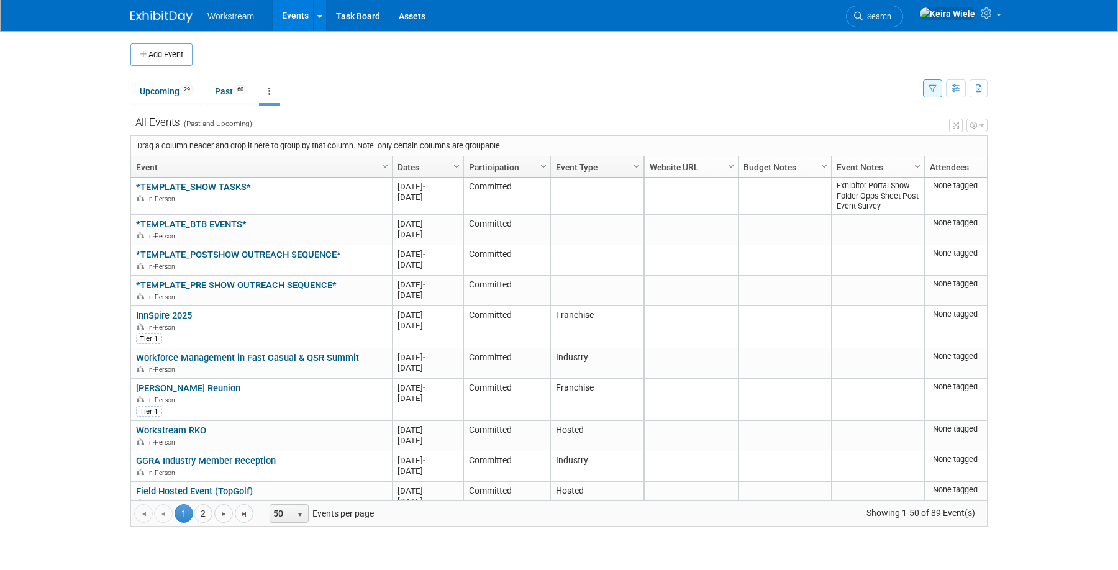
click at [280, 107] on div "All Events (Past and Upcoming)" at bounding box center [558, 118] width 857 height 24
click at [273, 85] on link at bounding box center [269, 91] width 21 height 24
click at [289, 153] on span "Events grouped by year" at bounding box center [308, 153] width 74 height 10
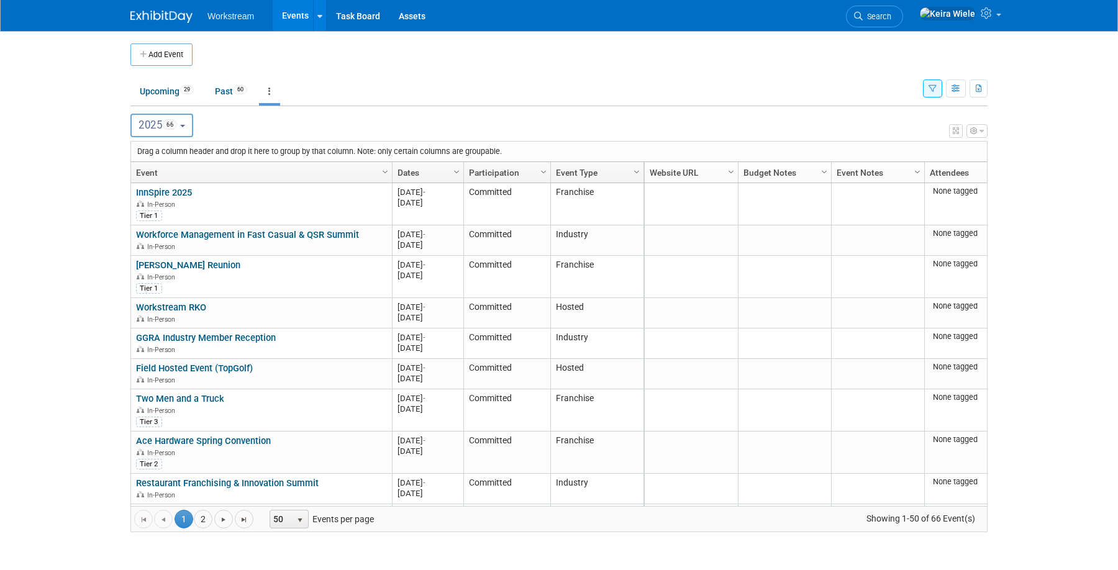
click at [441, 153] on div "Drag a column header and drop it here to group by that column. Note: only certa…" at bounding box center [559, 152] width 856 height 20
click at [458, 151] on body "Workstream Events Add Event Bulk Upload Events Shareable Event Boards Recently …" at bounding box center [559, 285] width 1118 height 570
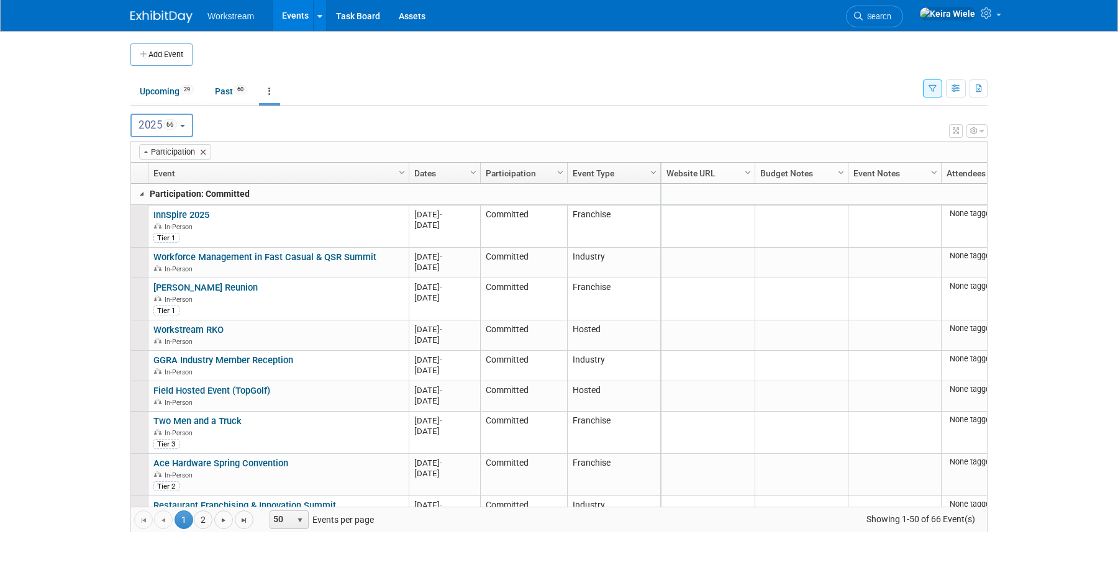
click at [145, 192] on link at bounding box center [142, 194] width 10 height 10
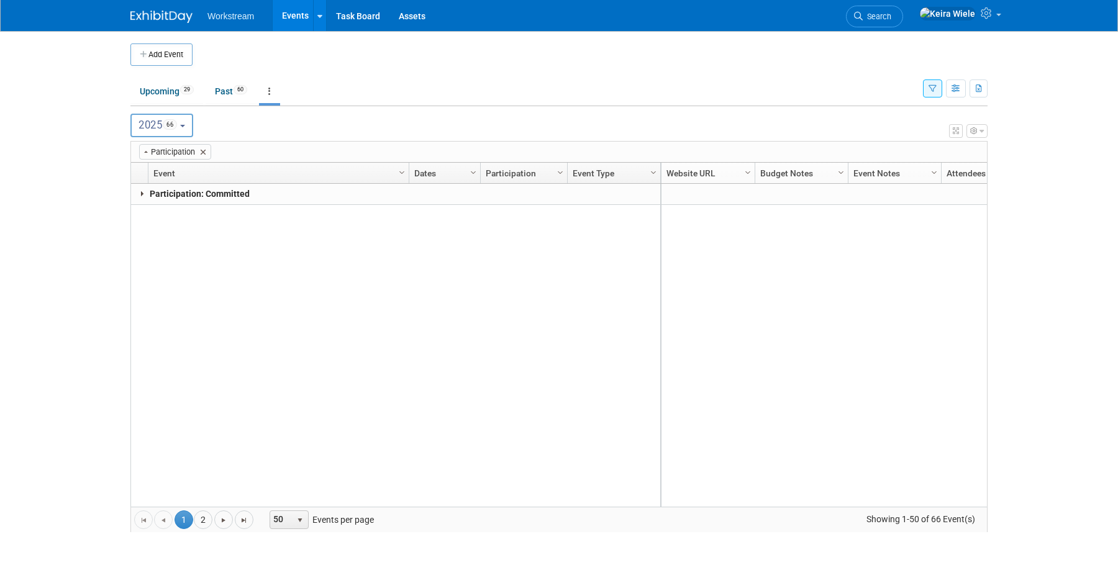
click at [140, 192] on link at bounding box center [142, 194] width 10 height 10
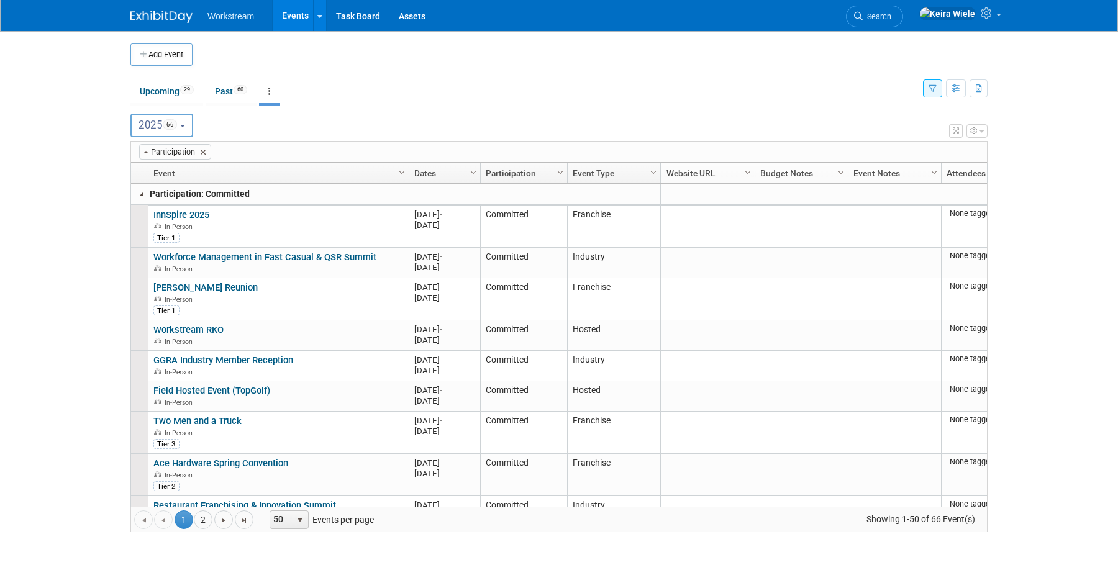
click at [140, 192] on link at bounding box center [142, 194] width 10 height 10
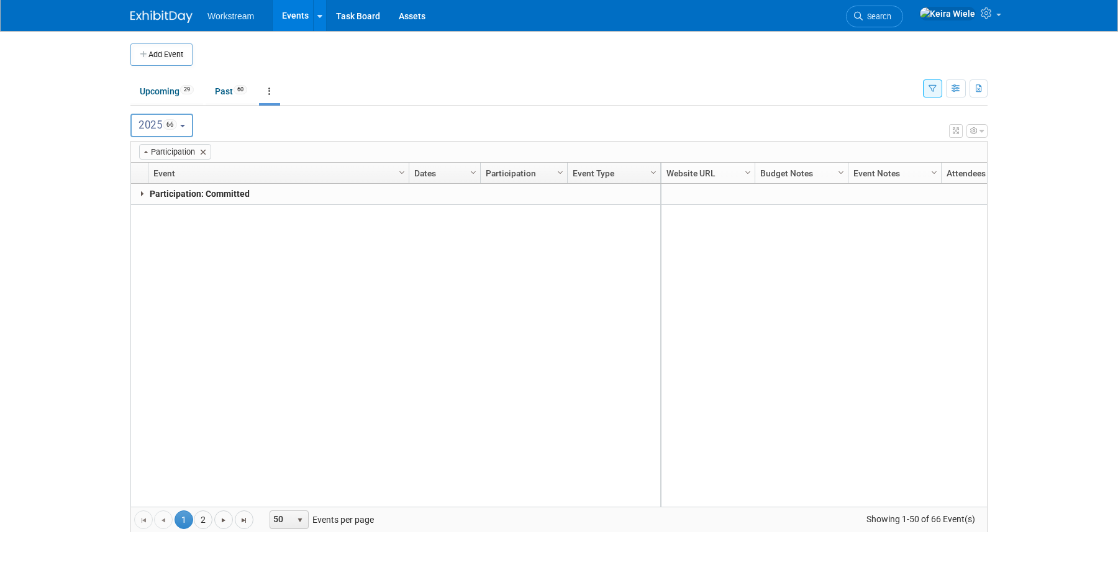
click at [934, 91] on icon "button" at bounding box center [932, 89] width 8 height 8
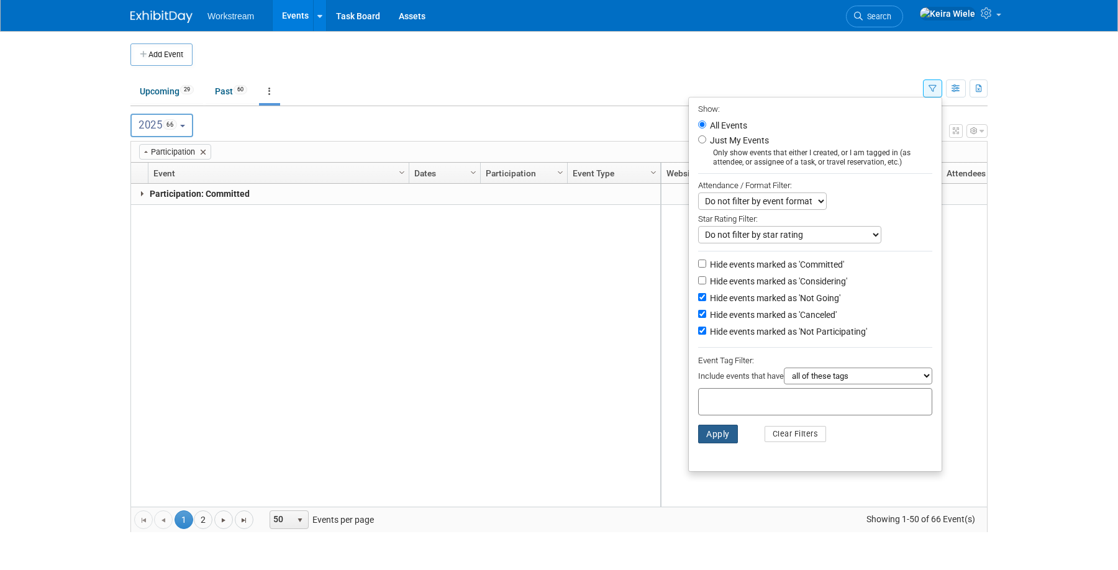
click at [710, 436] on button "Apply" at bounding box center [718, 434] width 40 height 19
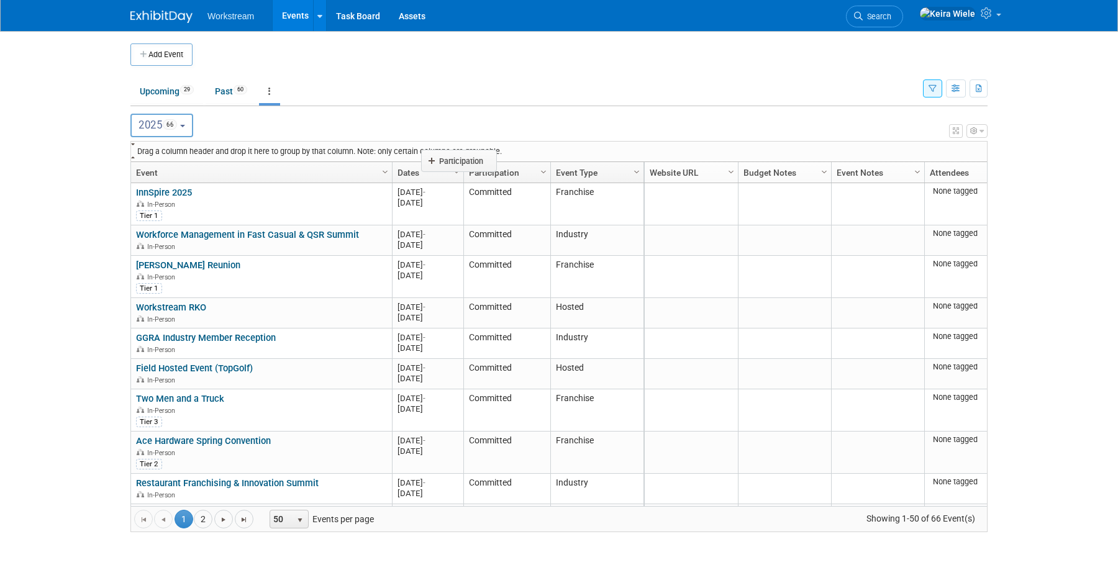
drag, startPoint x: 500, startPoint y: 168, endPoint x: 455, endPoint y: 156, distance: 46.4
click at [455, 156] on body "Workstream Events Add Event Bulk Upload Events Shareable Event Boards Recently …" at bounding box center [559, 285] width 1118 height 570
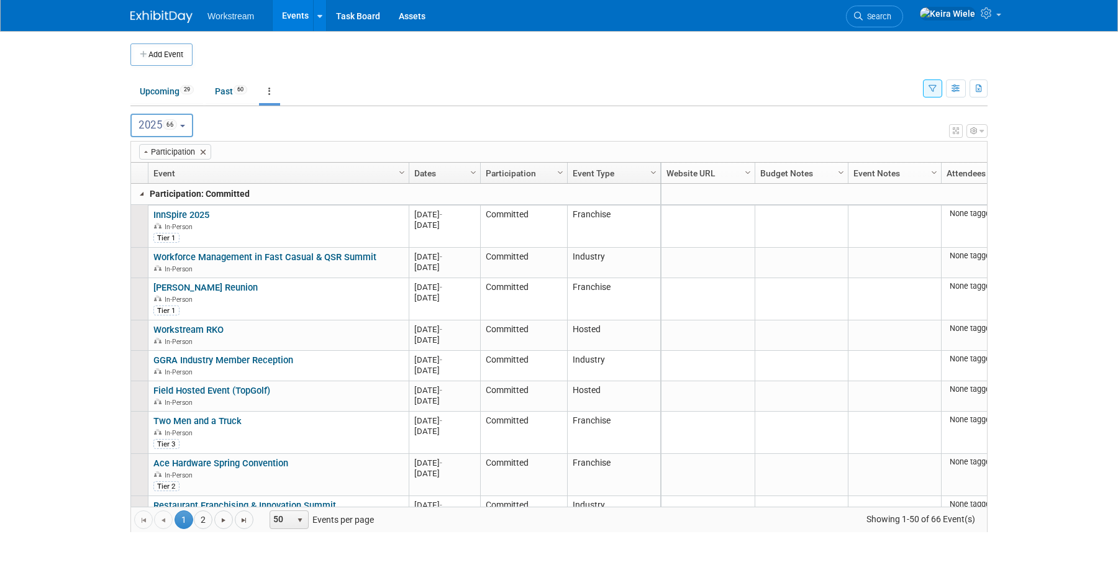
click at [144, 194] on link at bounding box center [142, 194] width 10 height 10
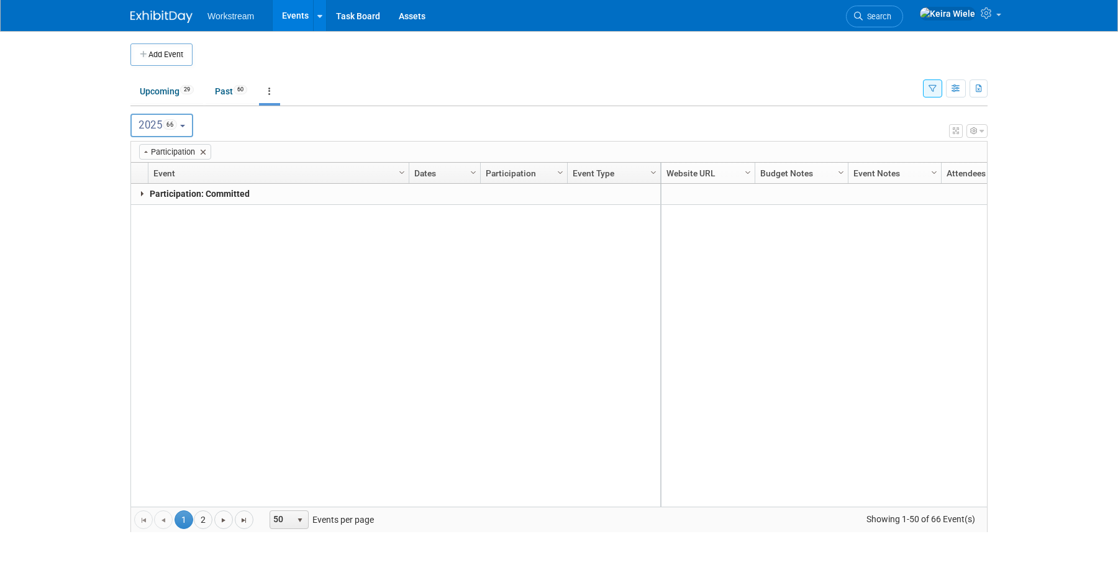
click at [144, 194] on link at bounding box center [142, 194] width 10 height 10
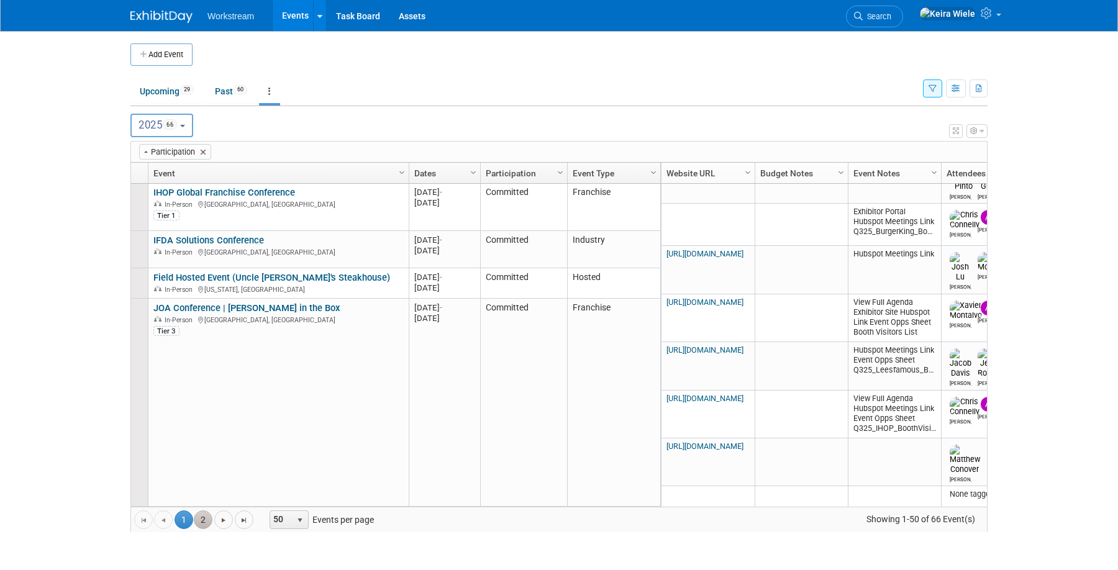
click at [205, 522] on link "2" at bounding box center [203, 519] width 19 height 19
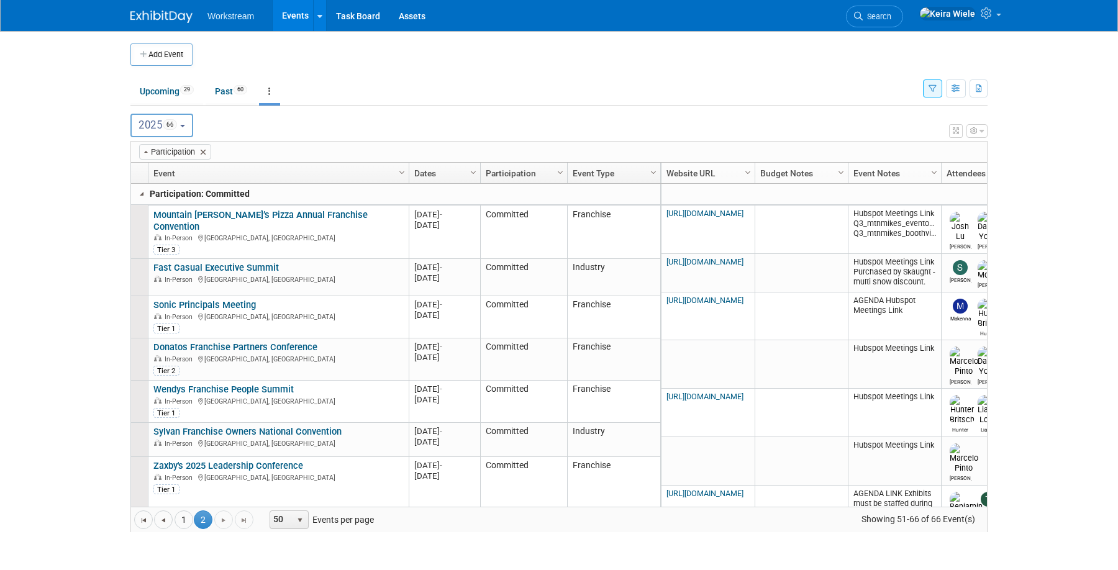
click at [289, 522] on span "50" at bounding box center [280, 519] width 21 height 17
click at [280, 495] on li "100" at bounding box center [288, 498] width 35 height 17
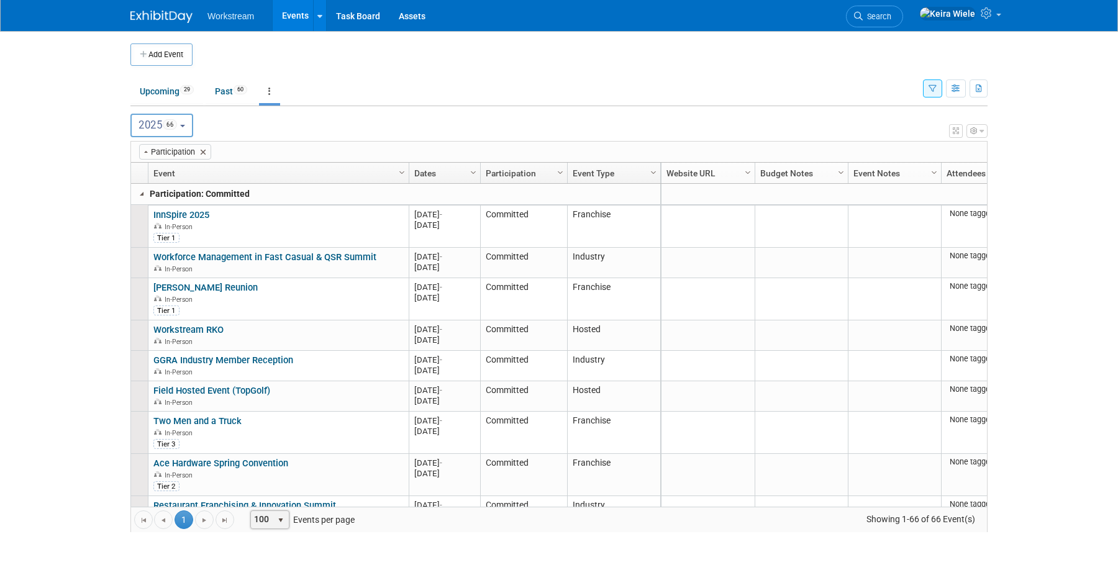
click at [174, 194] on p "Participation: Committed" at bounding box center [193, 193] width 124 height 13
click at [143, 194] on link at bounding box center [142, 194] width 10 height 10
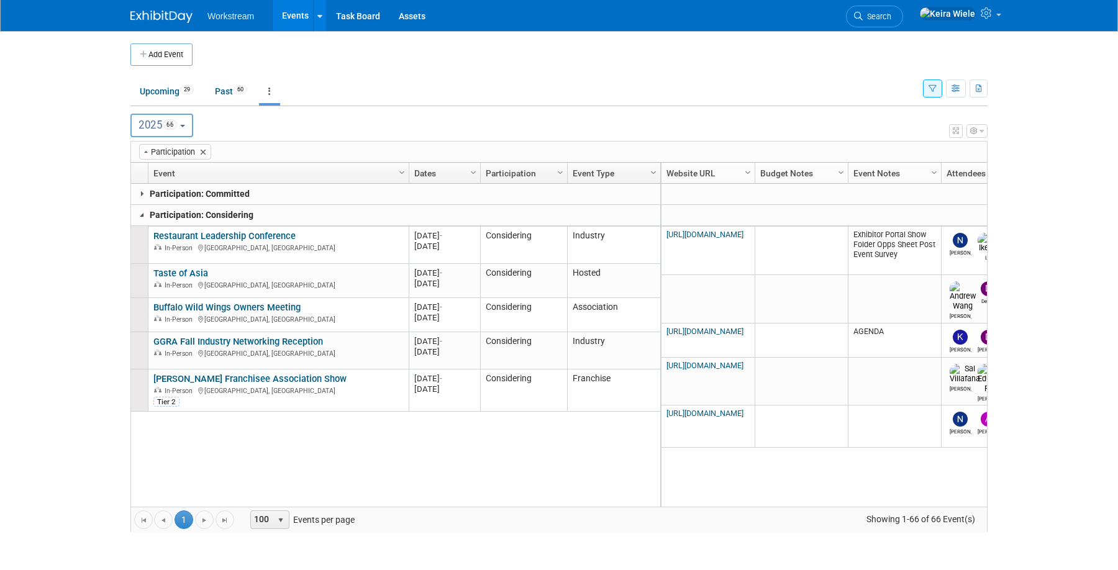
click at [140, 211] on link at bounding box center [142, 215] width 10 height 10
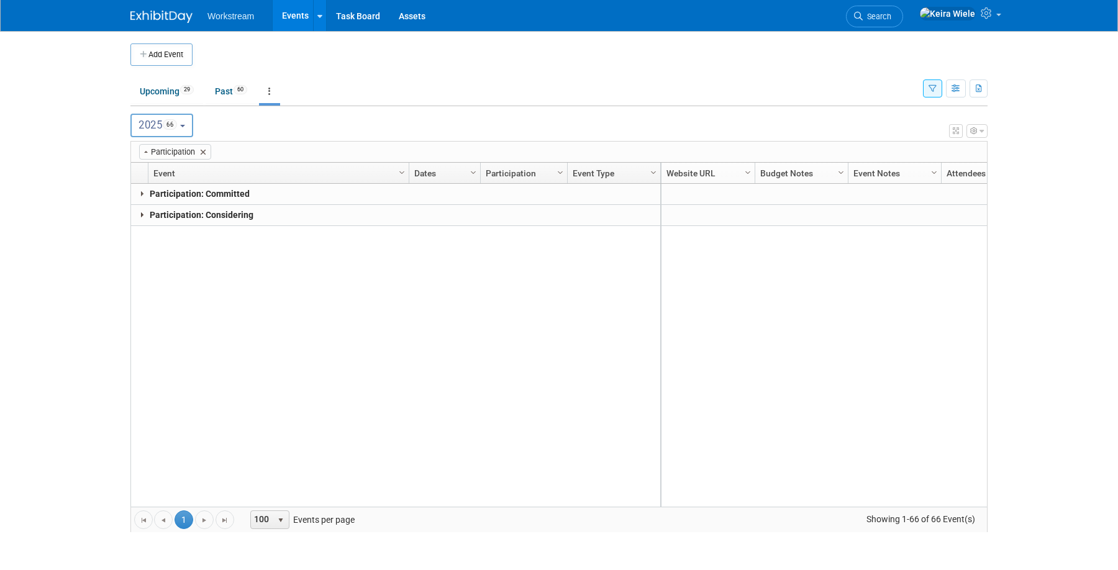
click at [140, 211] on link at bounding box center [142, 215] width 10 height 10
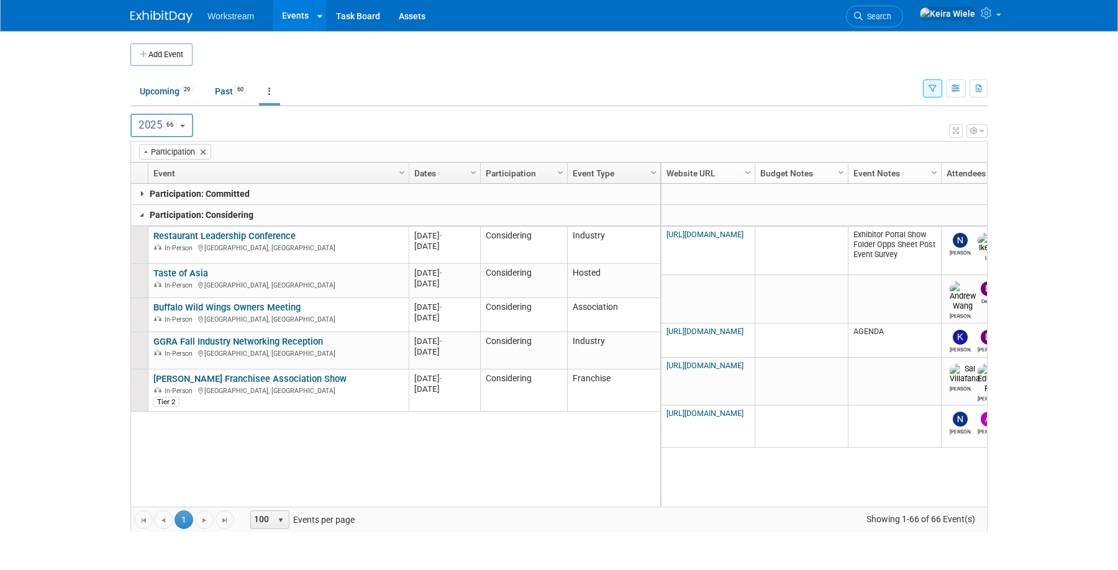
click at [140, 197] on p "Participation: Committed" at bounding box center [193, 193] width 124 height 13
click at [140, 194] on link at bounding box center [142, 194] width 10 height 10
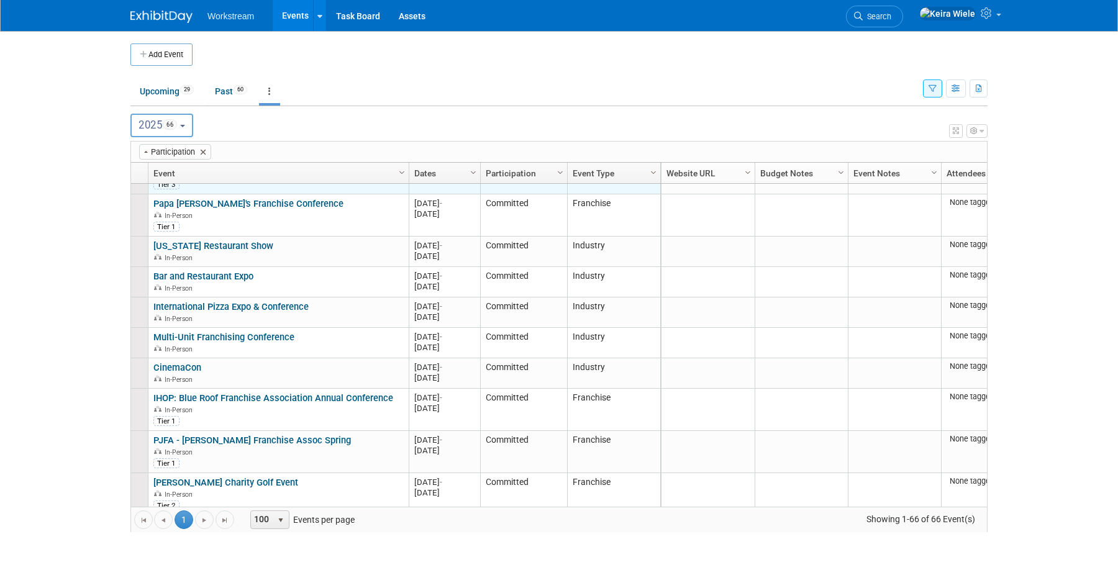
scroll to position [428, 0]
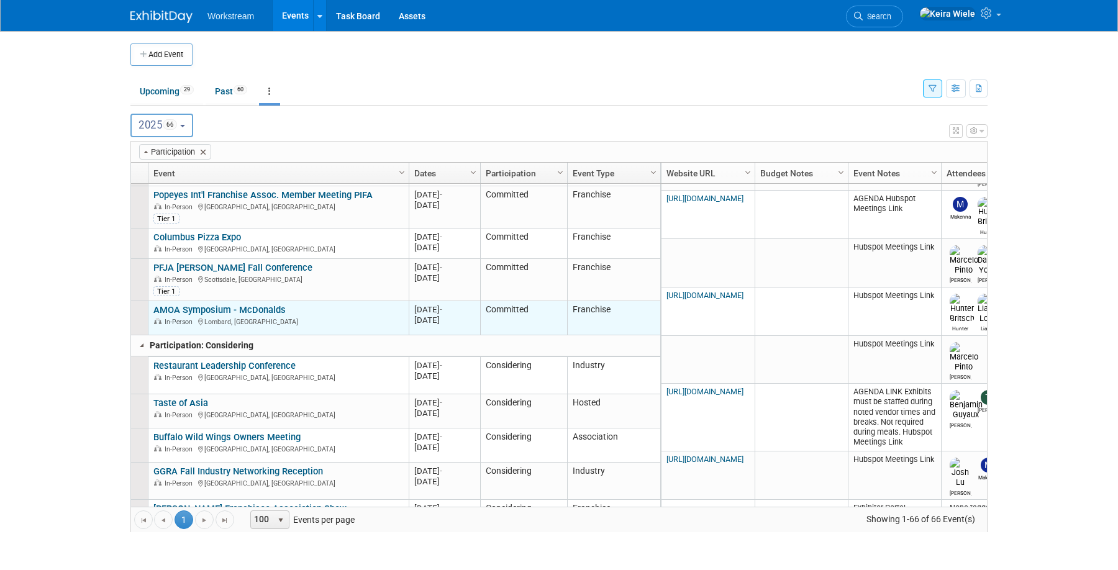
click at [249, 304] on link "AMOA Symposium - McDonalds" at bounding box center [219, 309] width 132 height 11
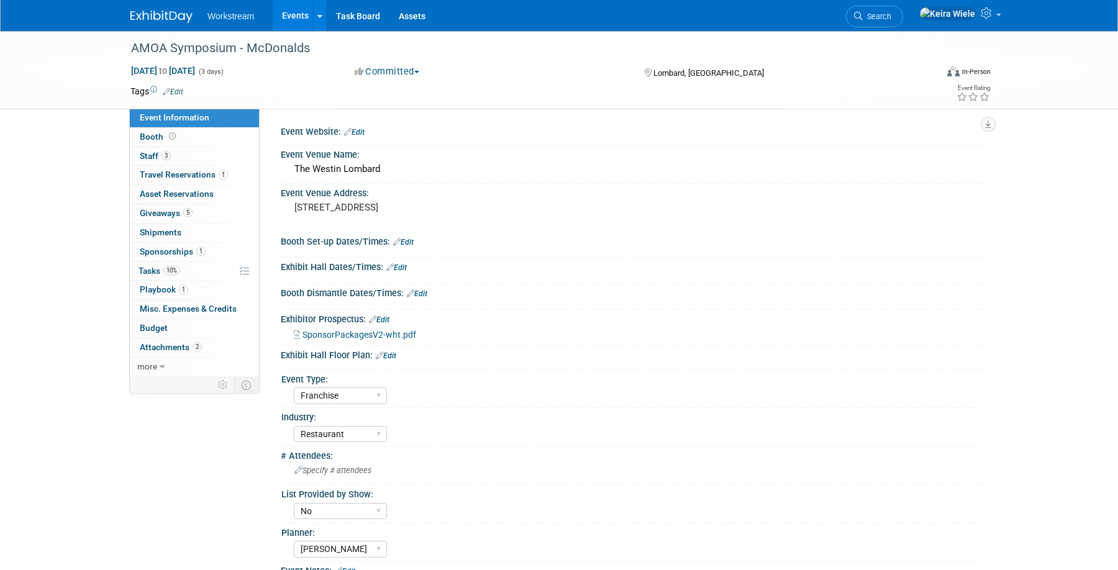
select select "Franchise"
select select "Restaurant"
select select "No"
select select "[PERSON_NAME]"
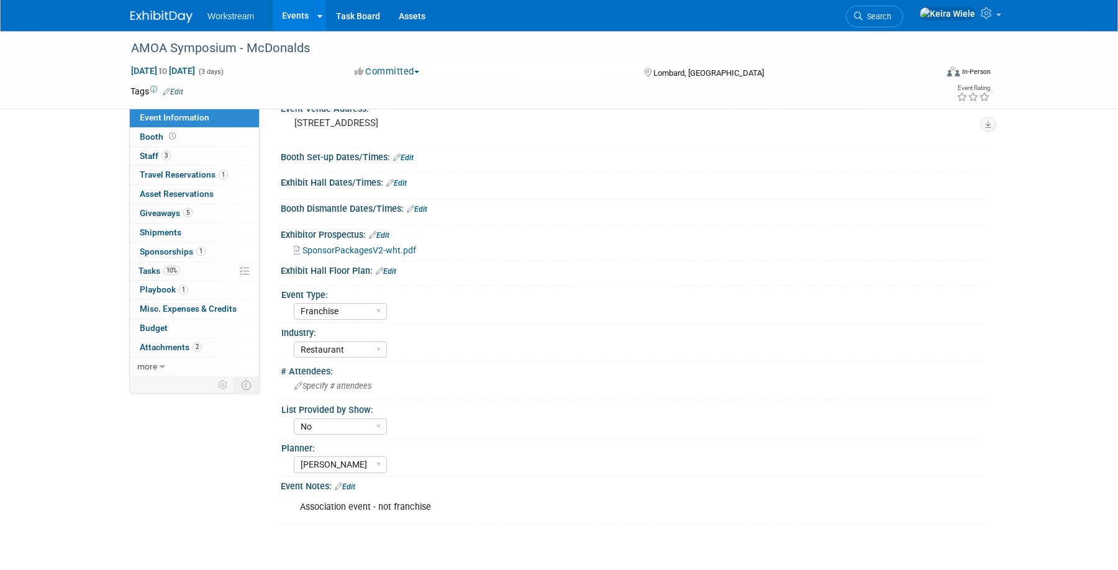
scroll to position [136, 0]
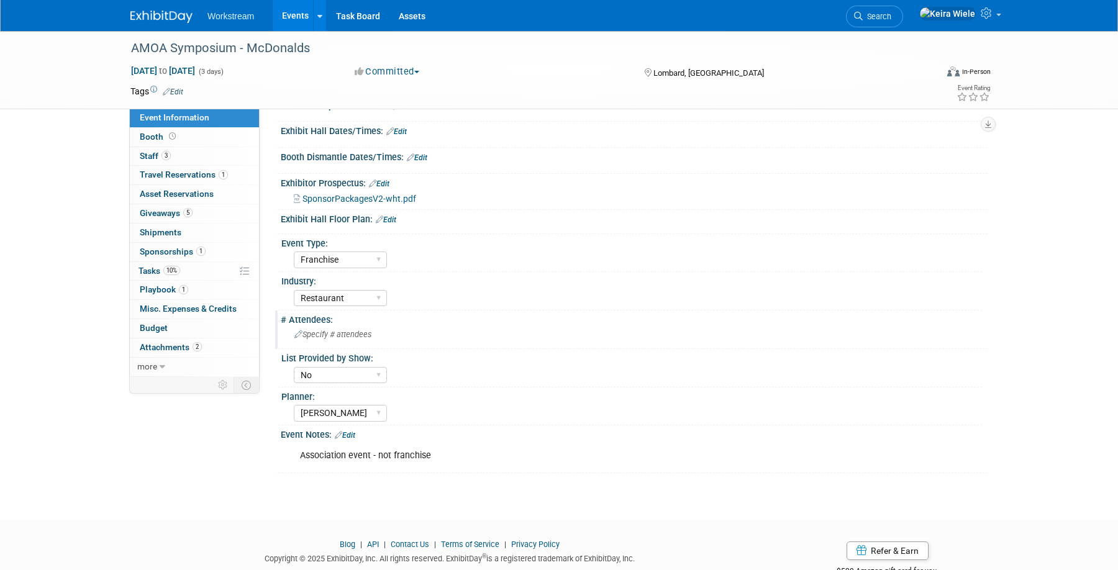
click at [333, 337] on span "Specify # attendees" at bounding box center [332, 334] width 77 height 9
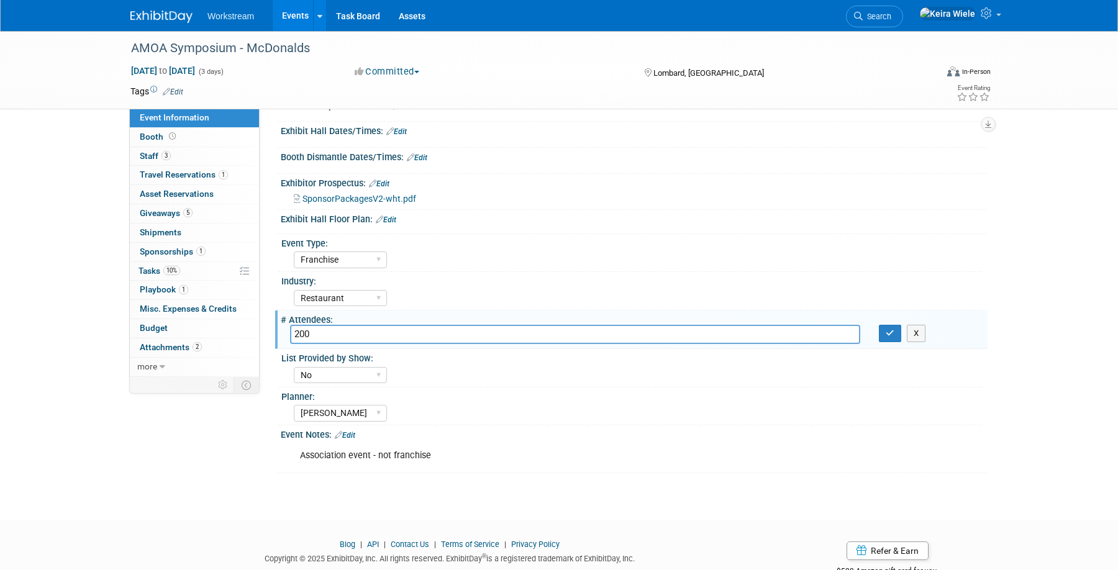
type input "200"
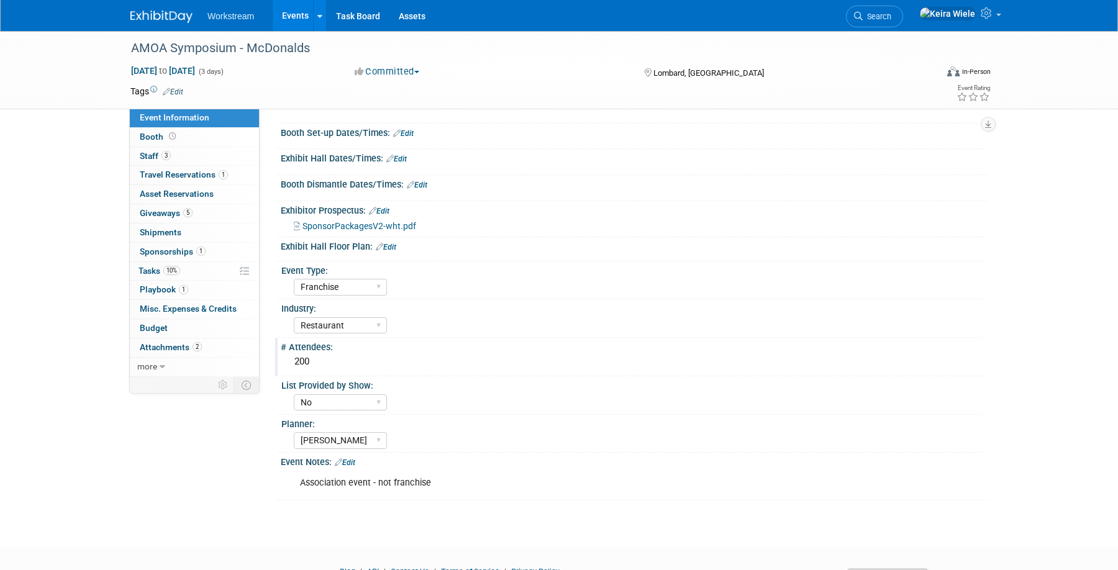
scroll to position [96, 0]
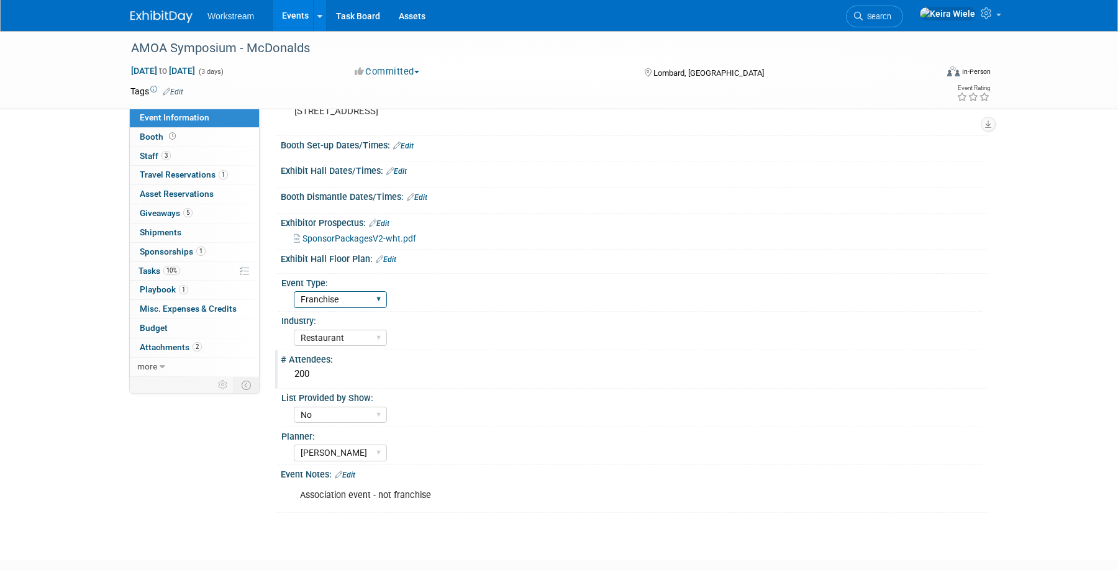
click at [372, 305] on select "Hosted Franchise Association Industry OTC" at bounding box center [340, 299] width 93 height 17
select select "Association"
click at [294, 291] on select "Hosted Franchise Association Industry OTC" at bounding box center [340, 299] width 93 height 17
click at [441, 353] on div "# Attendees:" at bounding box center [634, 358] width 707 height 16
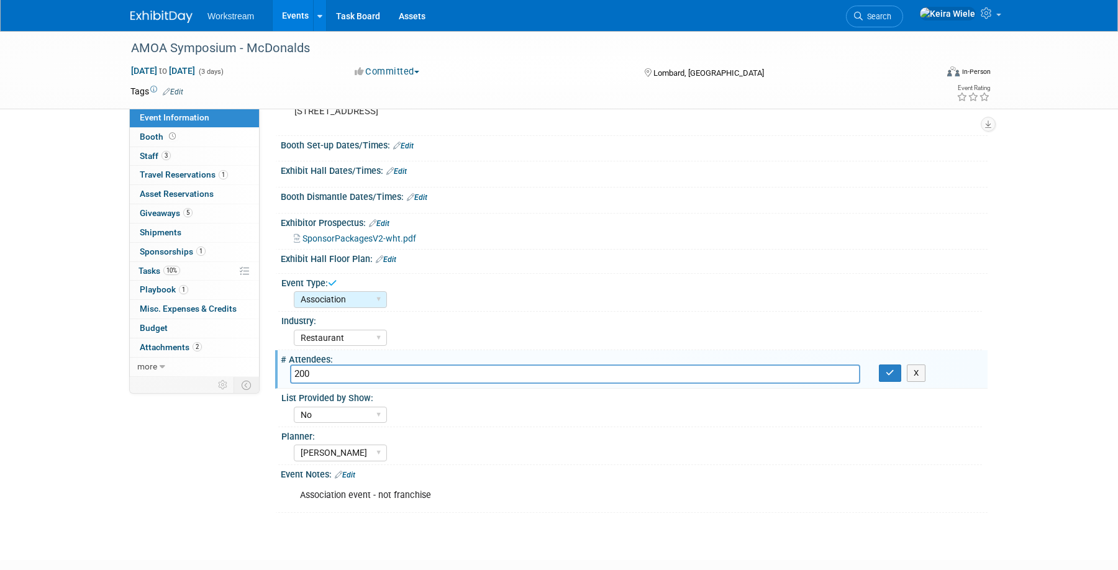
scroll to position [96, 0]
click at [441, 342] on div "Accounting Broker/Benefits Restaurant Healthcare Hospitality Misc/Other" at bounding box center [638, 337] width 688 height 20
click at [437, 323] on div "Industry:" at bounding box center [631, 320] width 700 height 16
click at [243, 457] on div "Event Information Event Info Booth Booth 3 Staff 3 Staff 1 Travel Reservations …" at bounding box center [558, 224] width 875 height 578
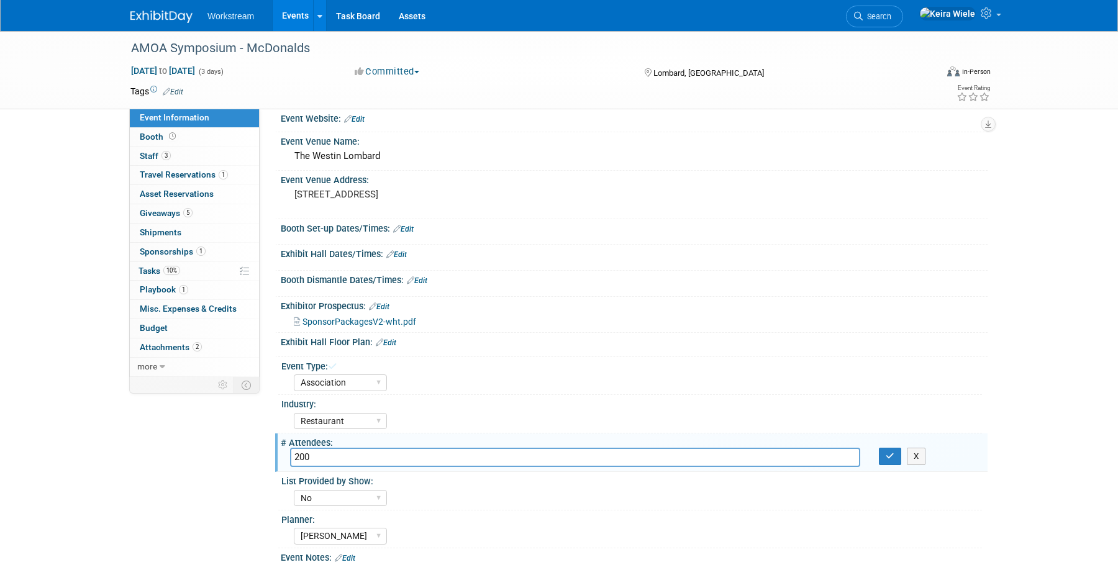
scroll to position [0, 0]
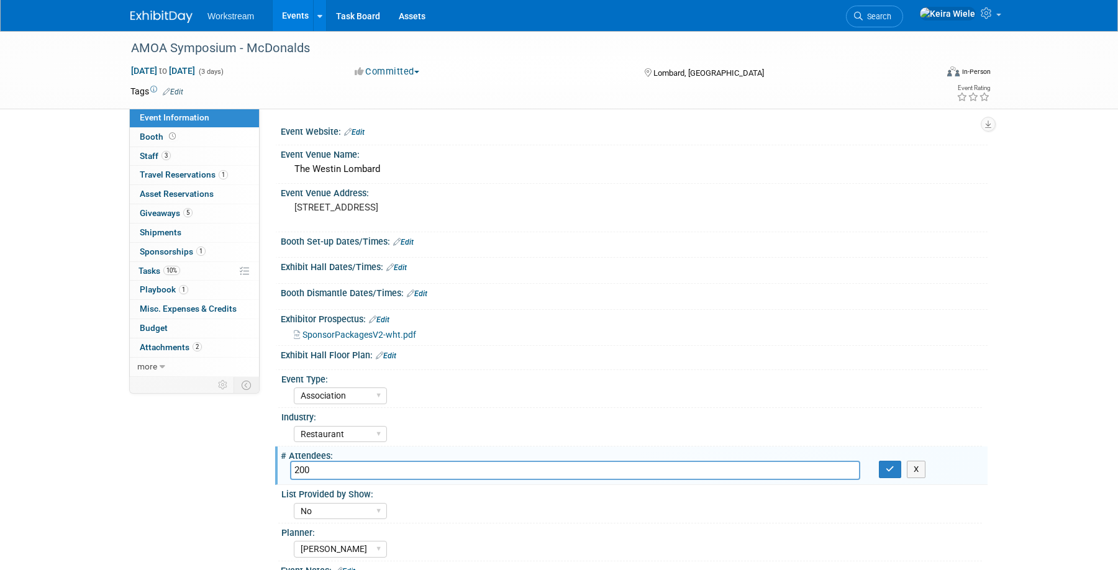
click at [260, 403] on div "Event Information Event Info Booth Booth 3 Staff 3 Staff 1 Travel Reservations …" at bounding box center [558, 320] width 875 height 578
click at [196, 176] on span "Travel Reservations 1" at bounding box center [184, 174] width 88 height 10
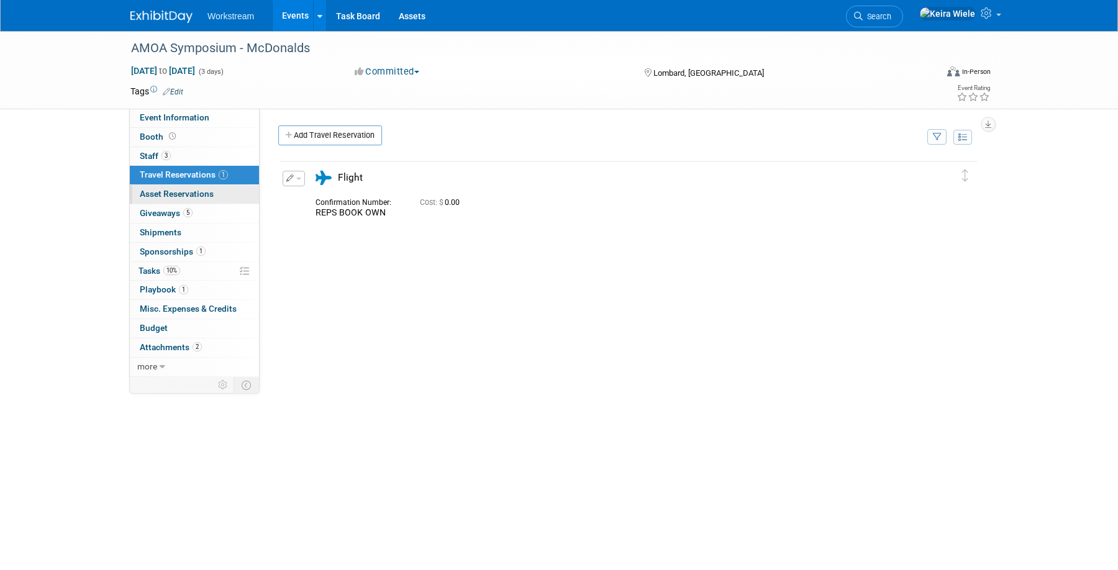
click at [194, 190] on span "Asset Reservations 0" at bounding box center [177, 194] width 74 height 10
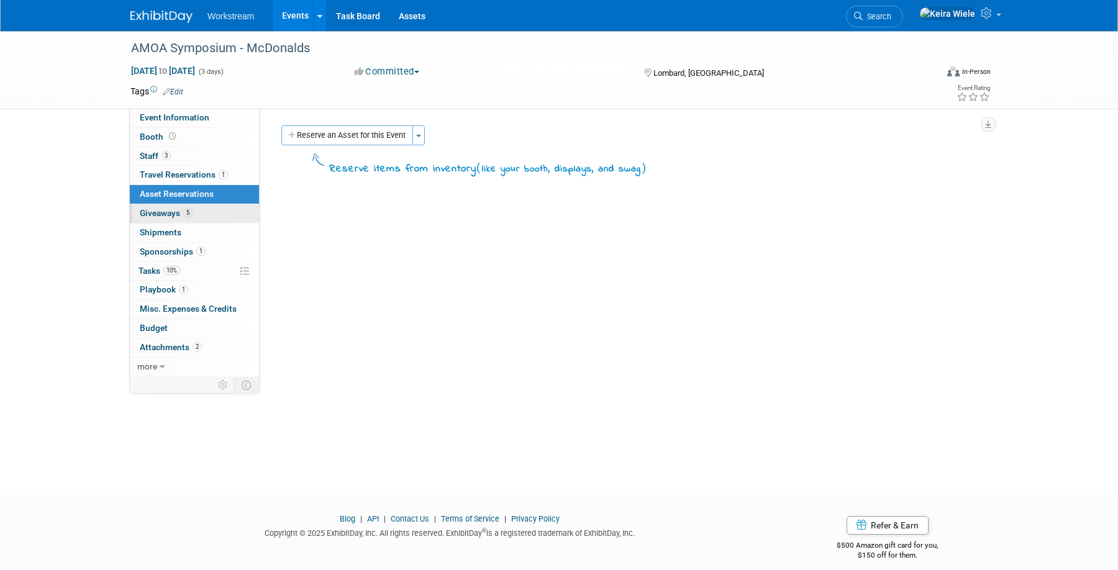
click at [189, 210] on span "5" at bounding box center [187, 212] width 9 height 9
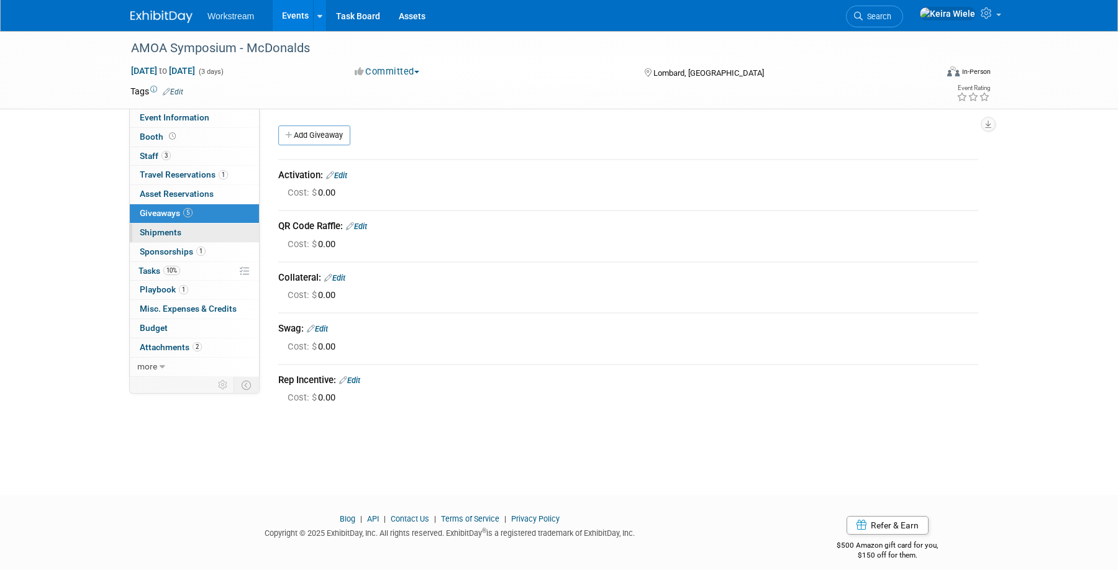
click at [184, 229] on link "0 Shipments 0" at bounding box center [194, 233] width 129 height 19
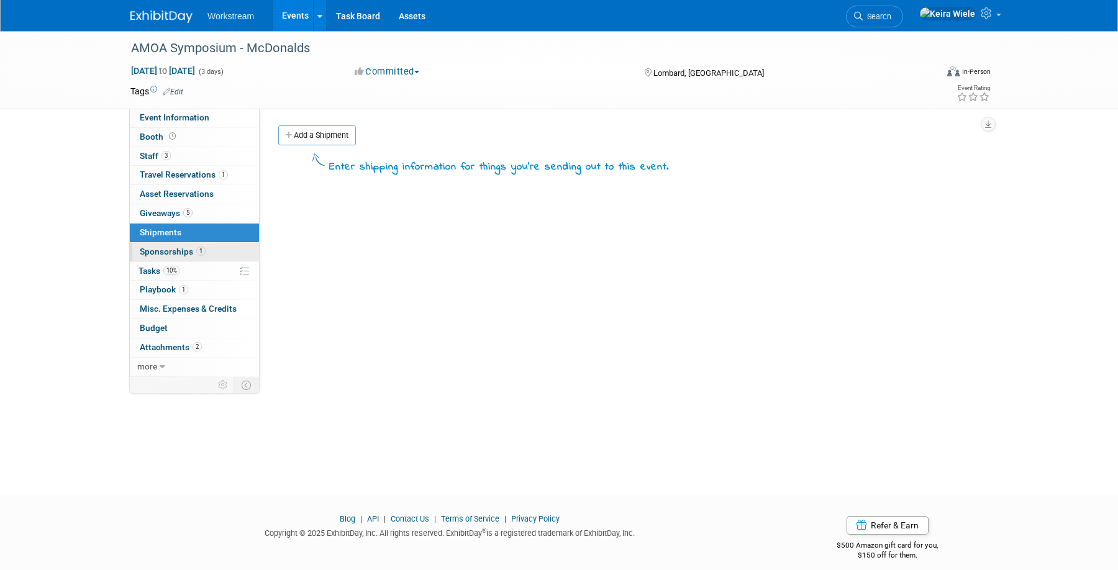
click at [176, 258] on link "1 Sponsorships 1" at bounding box center [194, 252] width 129 height 19
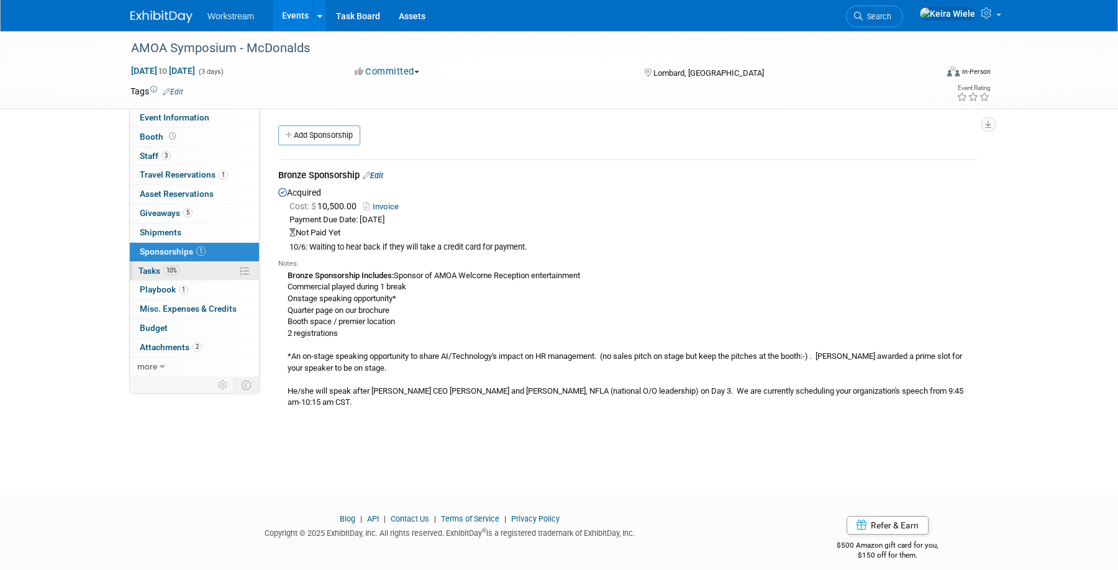
click at [172, 276] on link "10% Tasks 10%" at bounding box center [194, 271] width 129 height 19
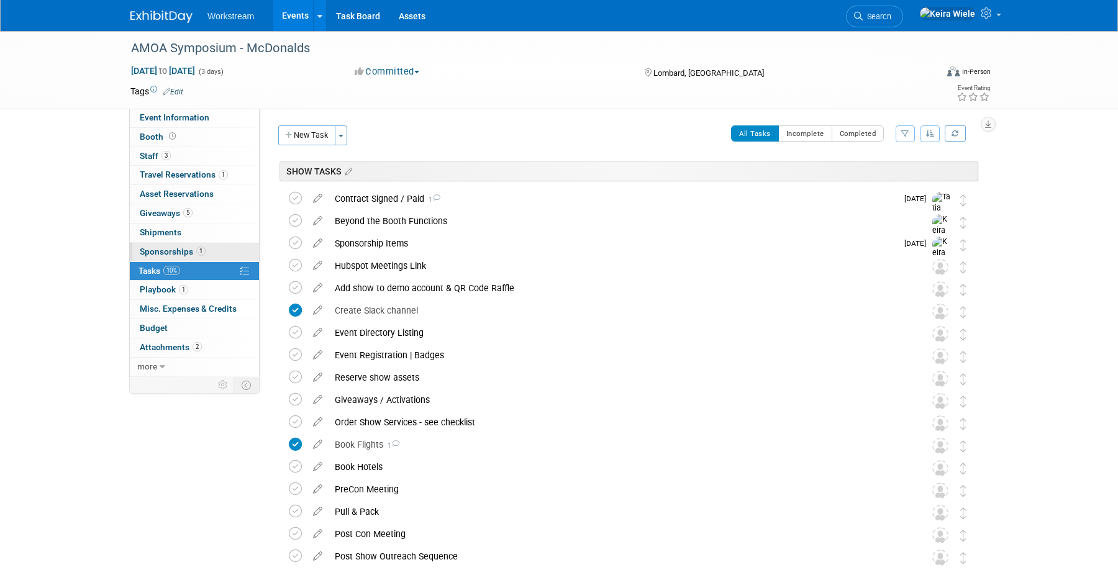
click at [171, 255] on span "Sponsorships 1" at bounding box center [173, 251] width 66 height 10
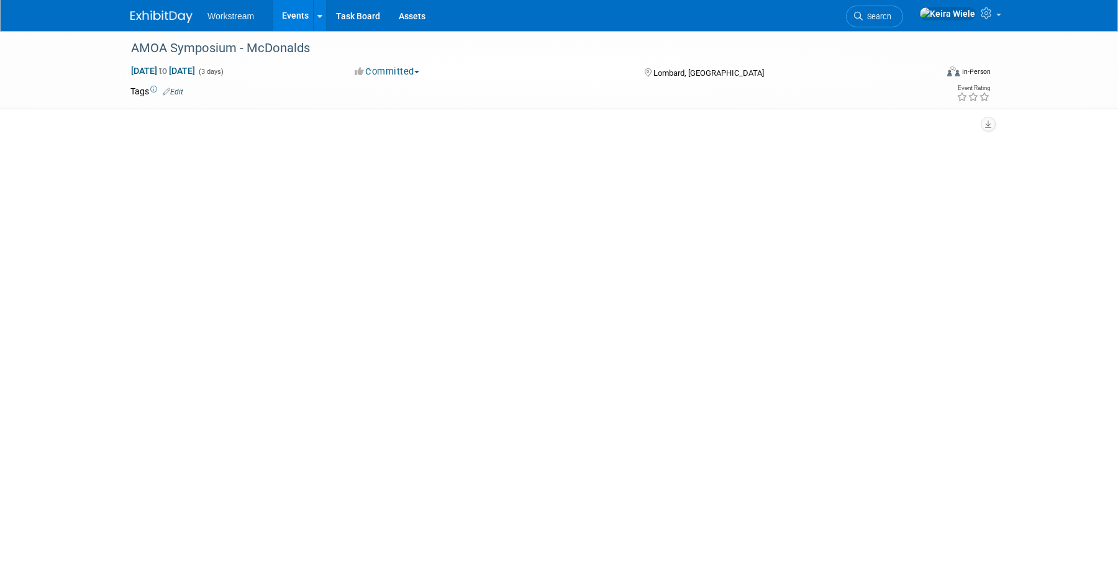
select select "Association"
select select "Restaurant"
select select "No"
select select "[PERSON_NAME]"
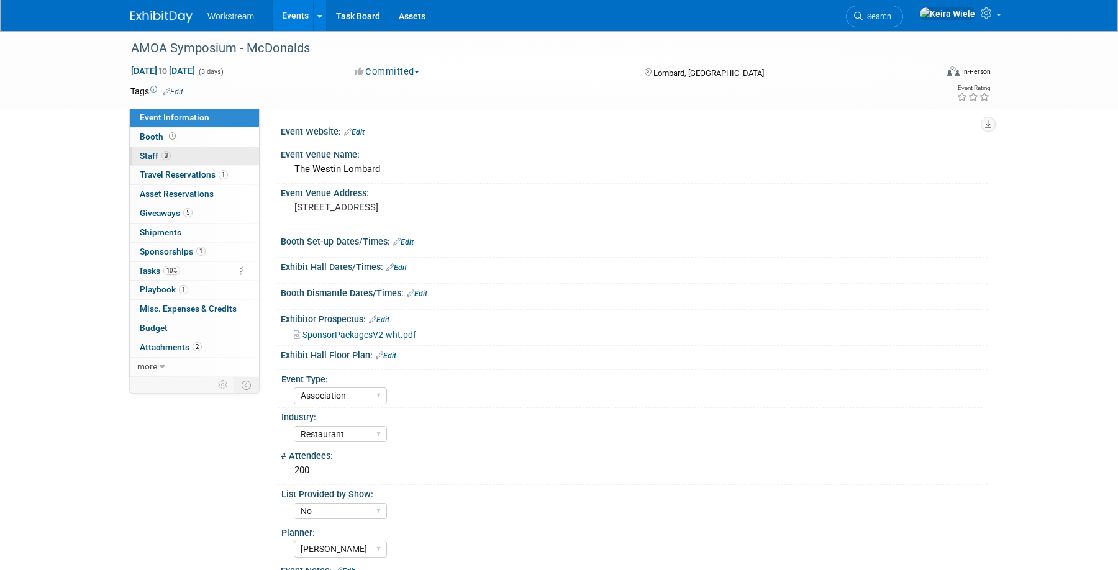
click at [187, 152] on link "3 Staff 3" at bounding box center [194, 156] width 129 height 19
